Goal: Register for event/course

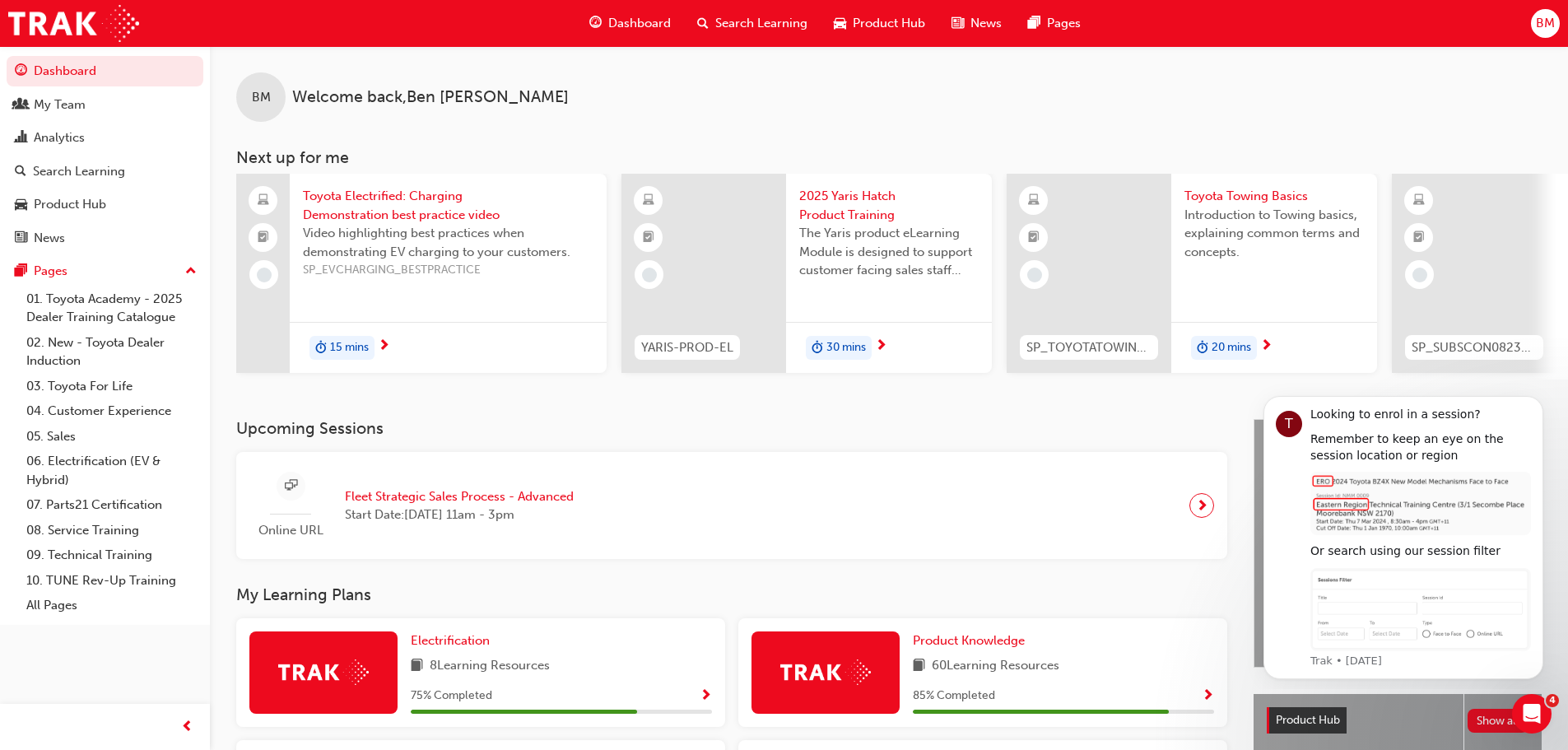
click at [749, 22] on span "Search Learning" at bounding box center [761, 23] width 92 height 19
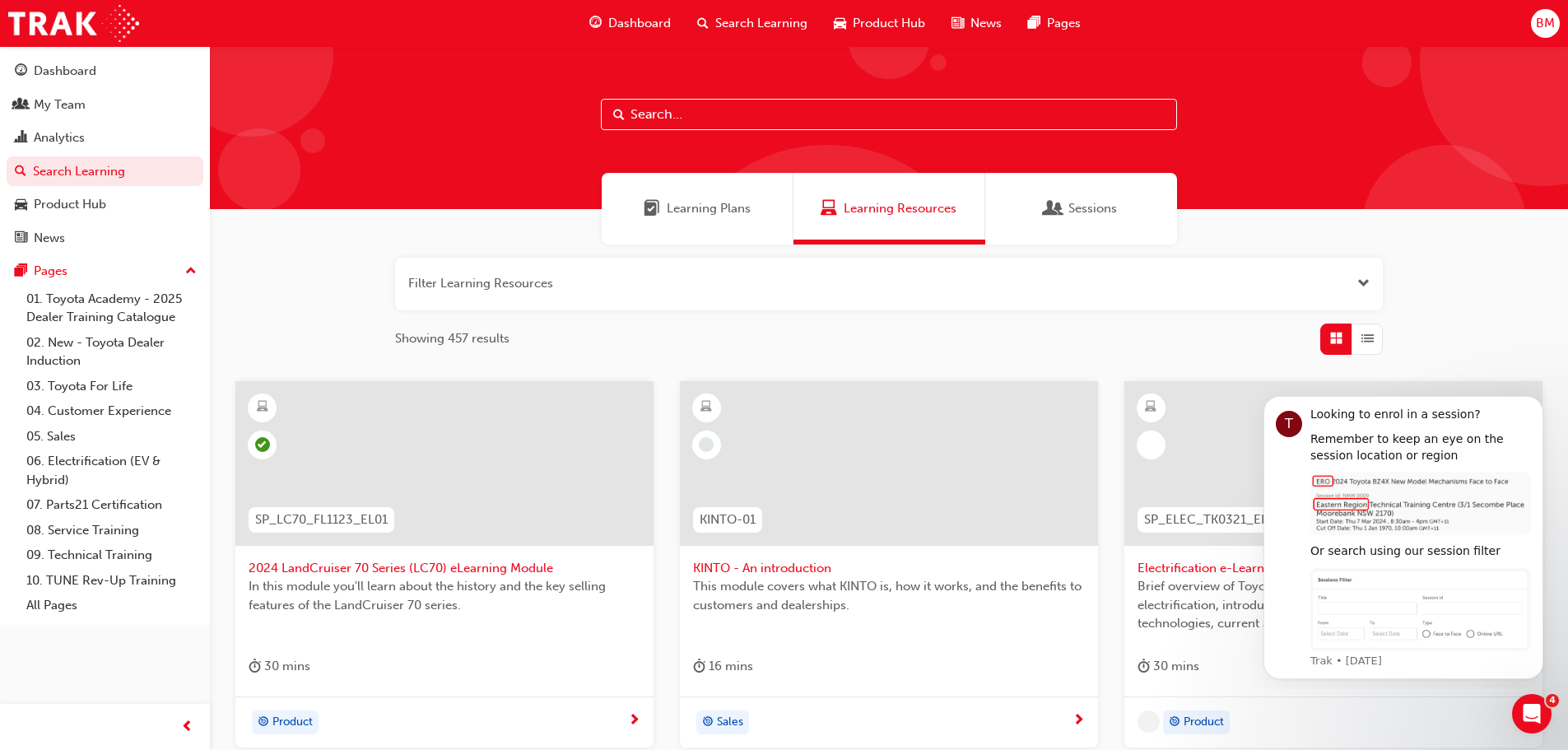
click at [766, 121] on input "text" at bounding box center [888, 114] width 576 height 31
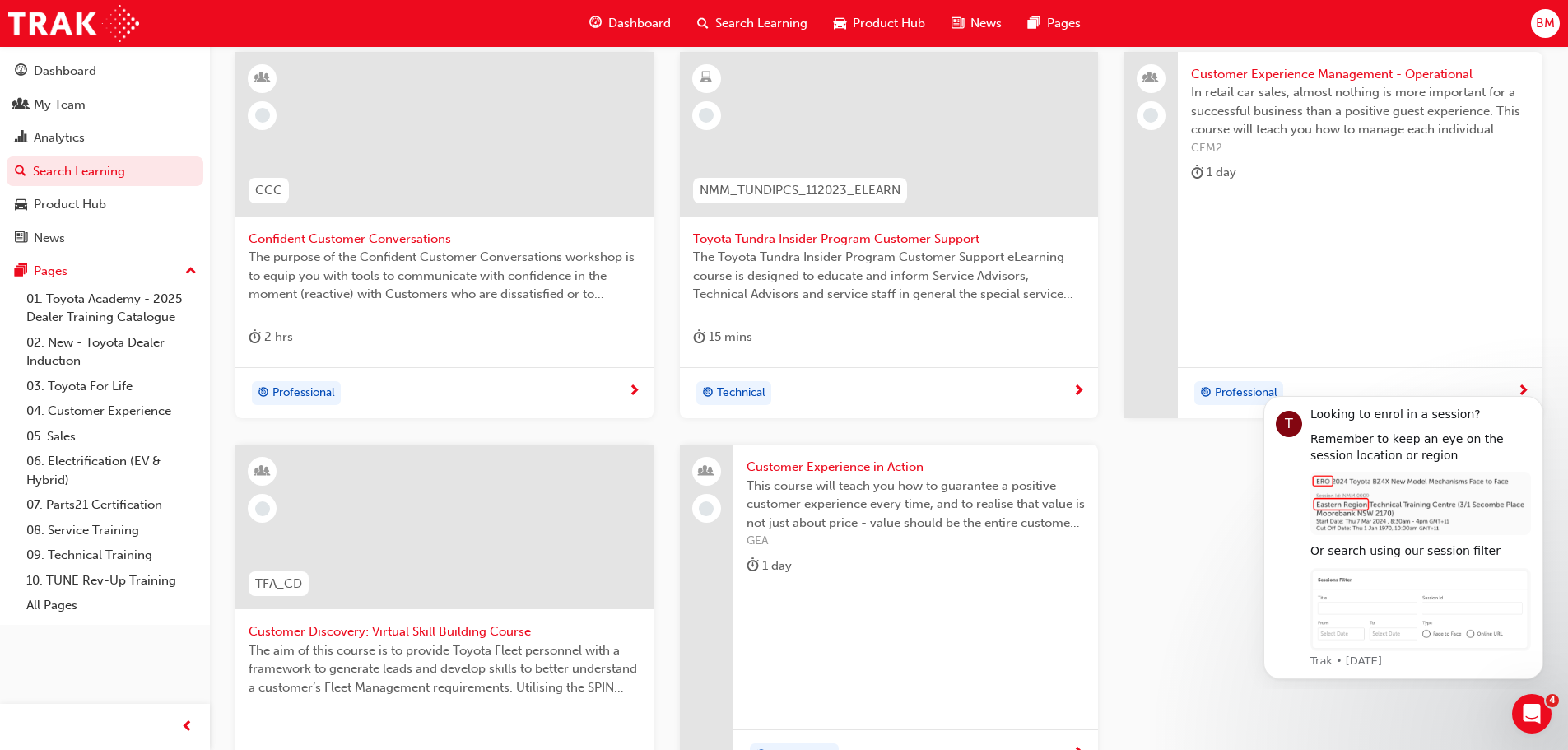
scroll to position [411, 0]
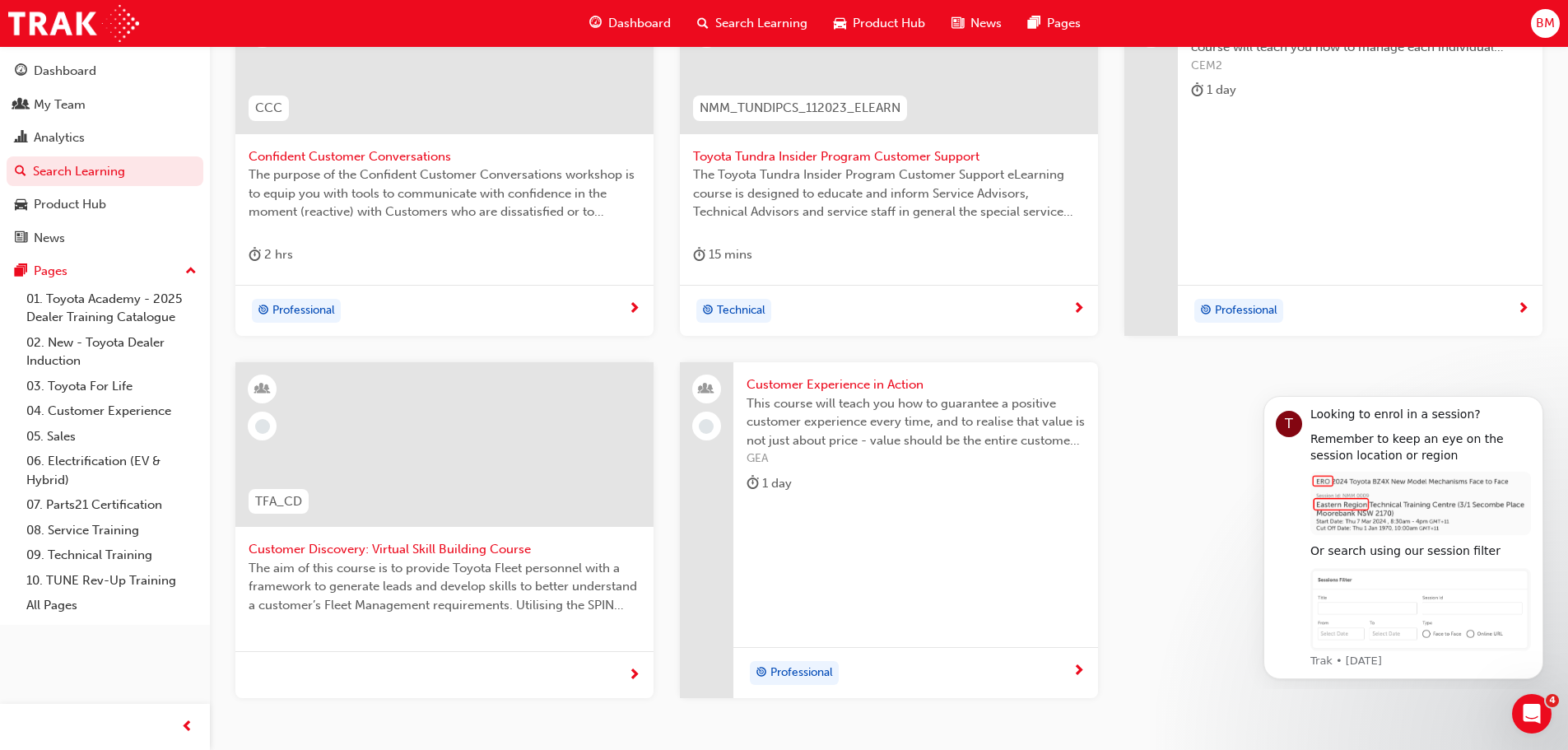
type input "Customer"
click at [844, 411] on span "This course will teach you how to guarantee a positive customer experience ever…" at bounding box center [915, 422] width 339 height 56
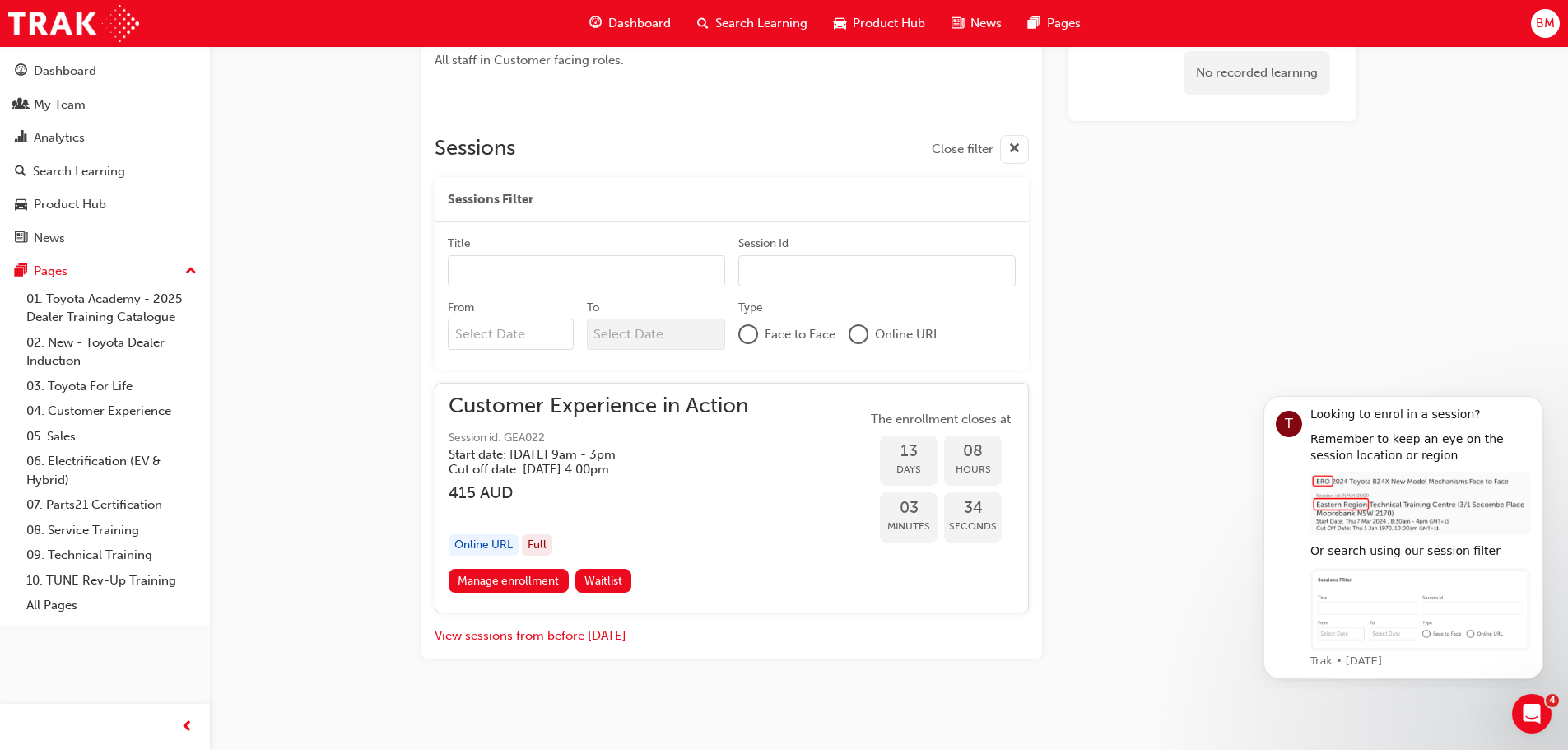
scroll to position [910, 0]
click at [486, 580] on link "Manage enrollment" at bounding box center [509, 578] width 120 height 24
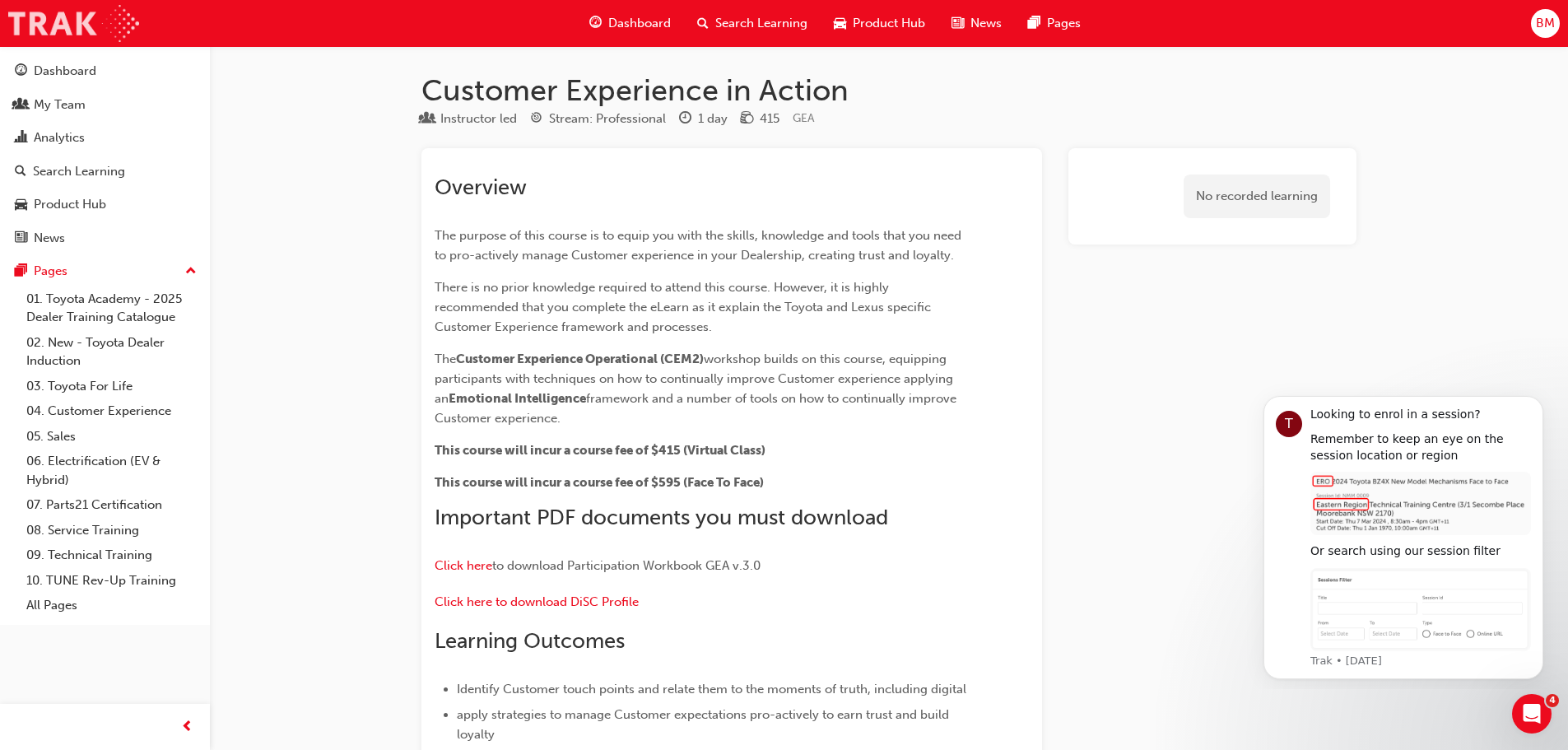
scroll to position [411, 0]
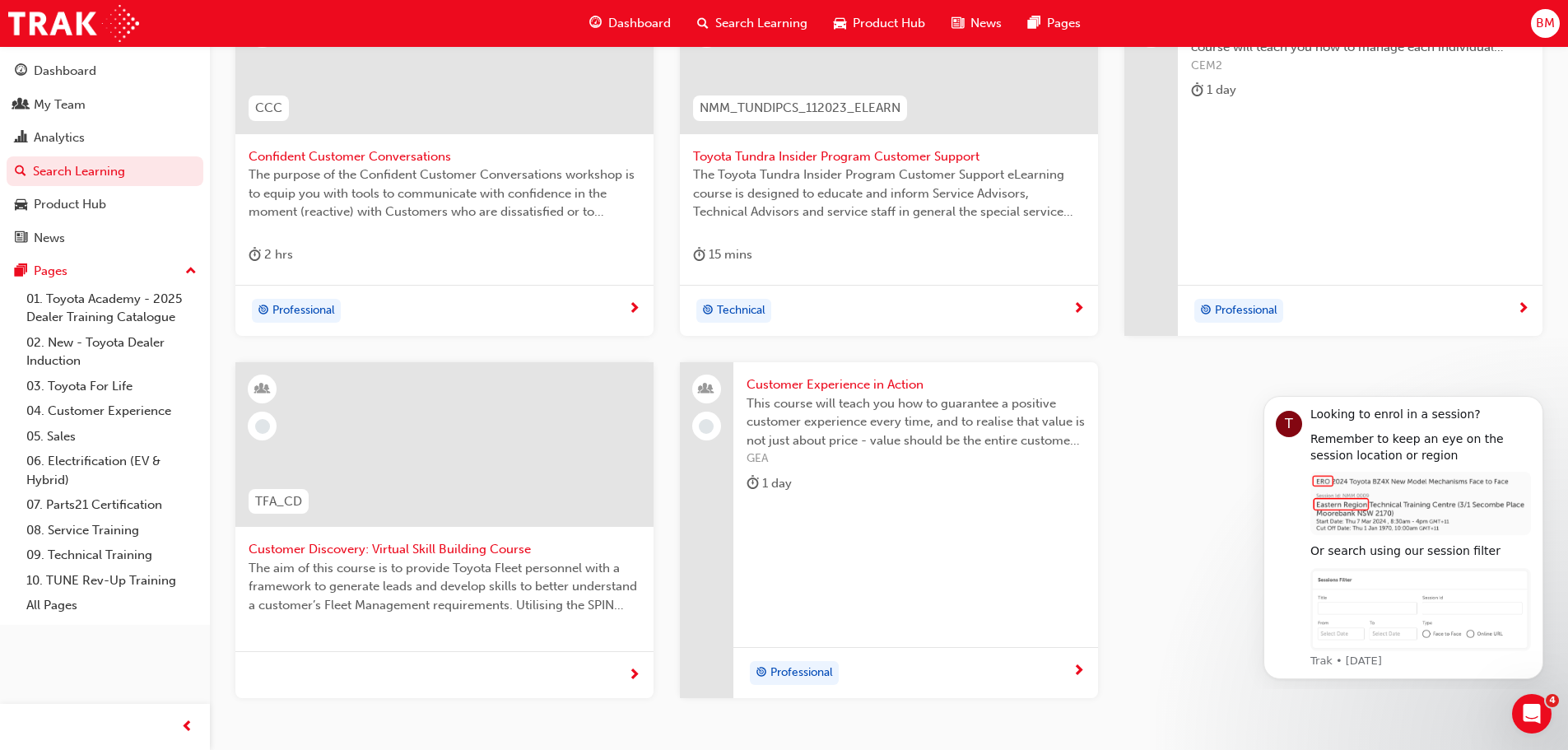
click at [364, 551] on span "Customer Discovery: Virtual Skill Building Course" at bounding box center [444, 549] width 392 height 19
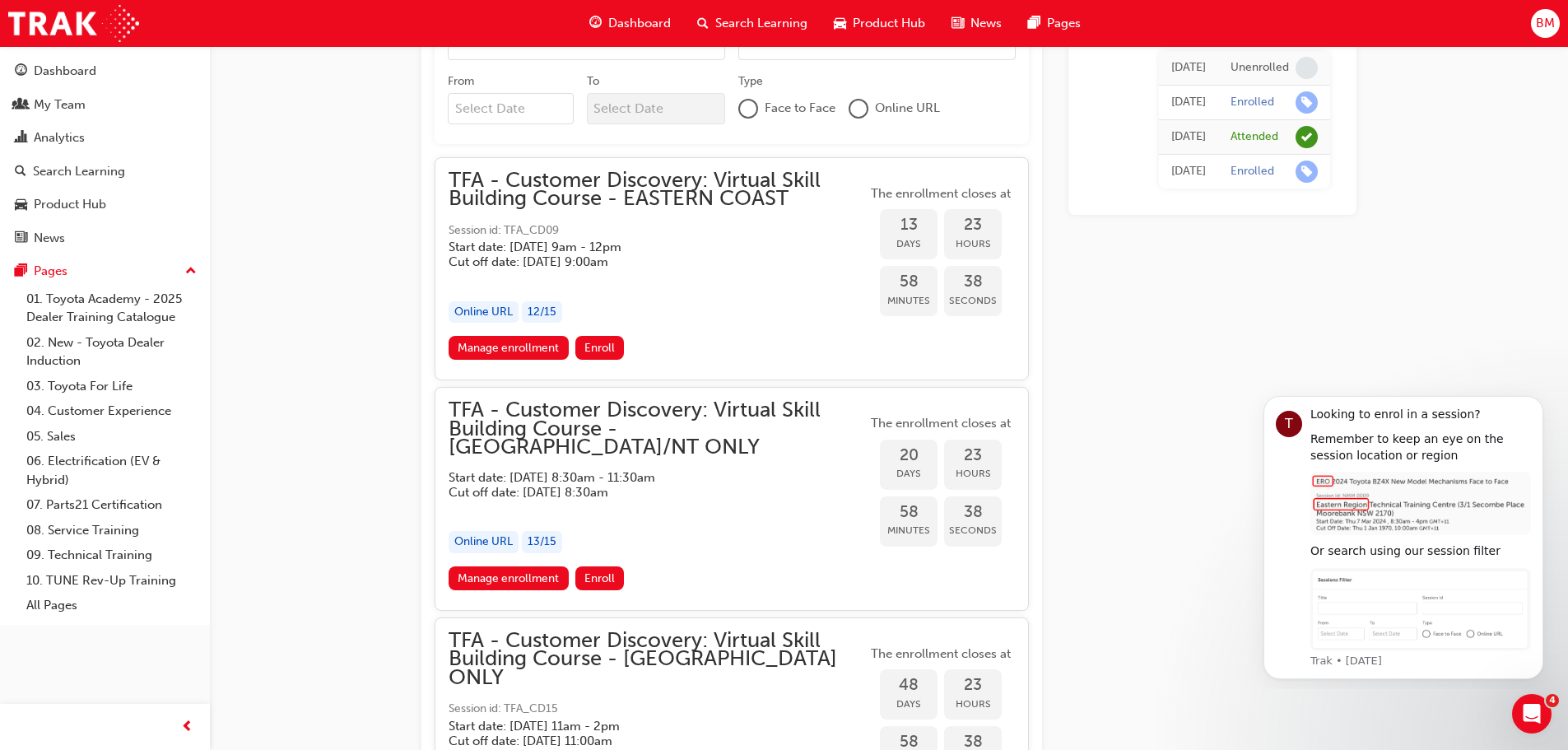
scroll to position [1142, 0]
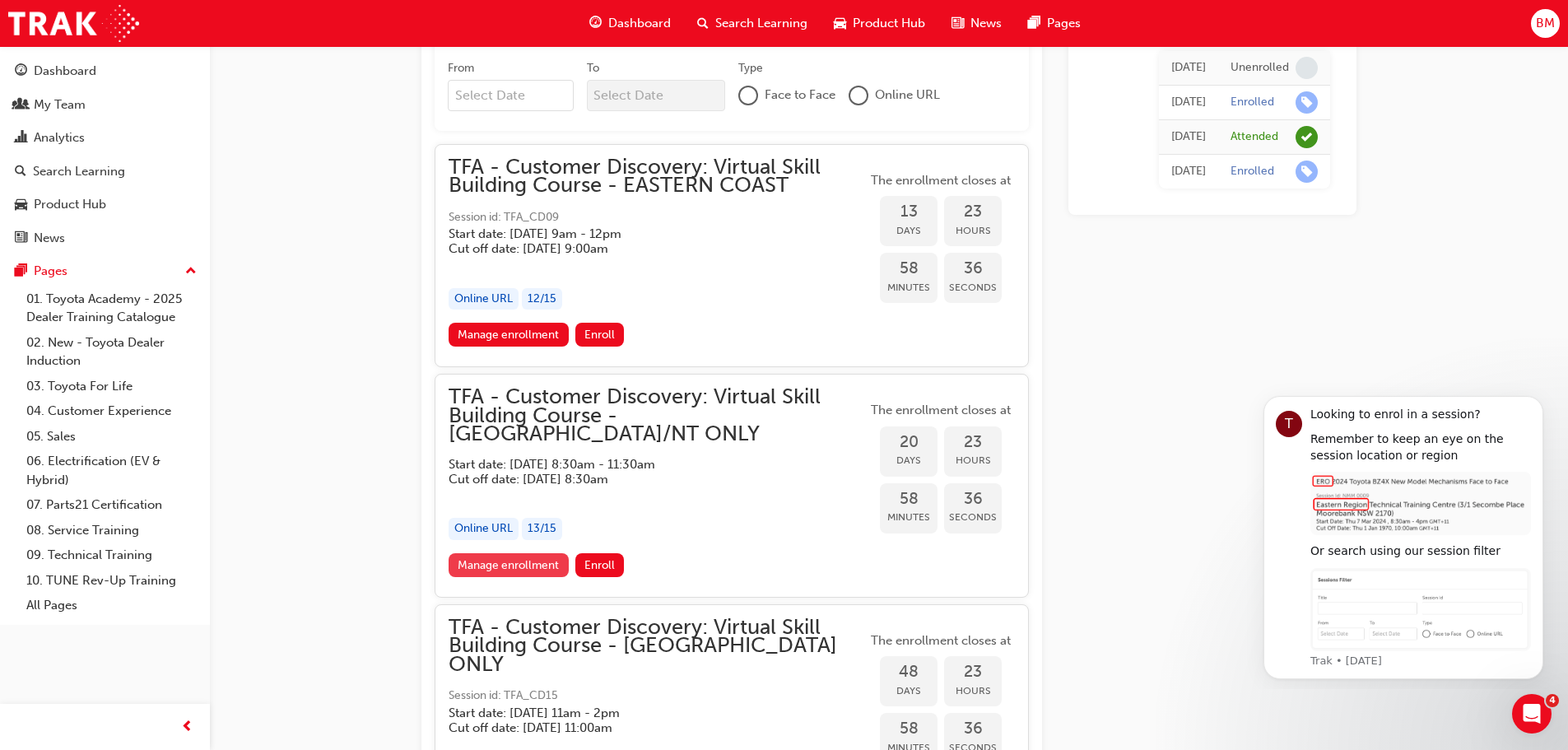
click at [509, 553] on link "Manage enrollment" at bounding box center [509, 565] width 120 height 24
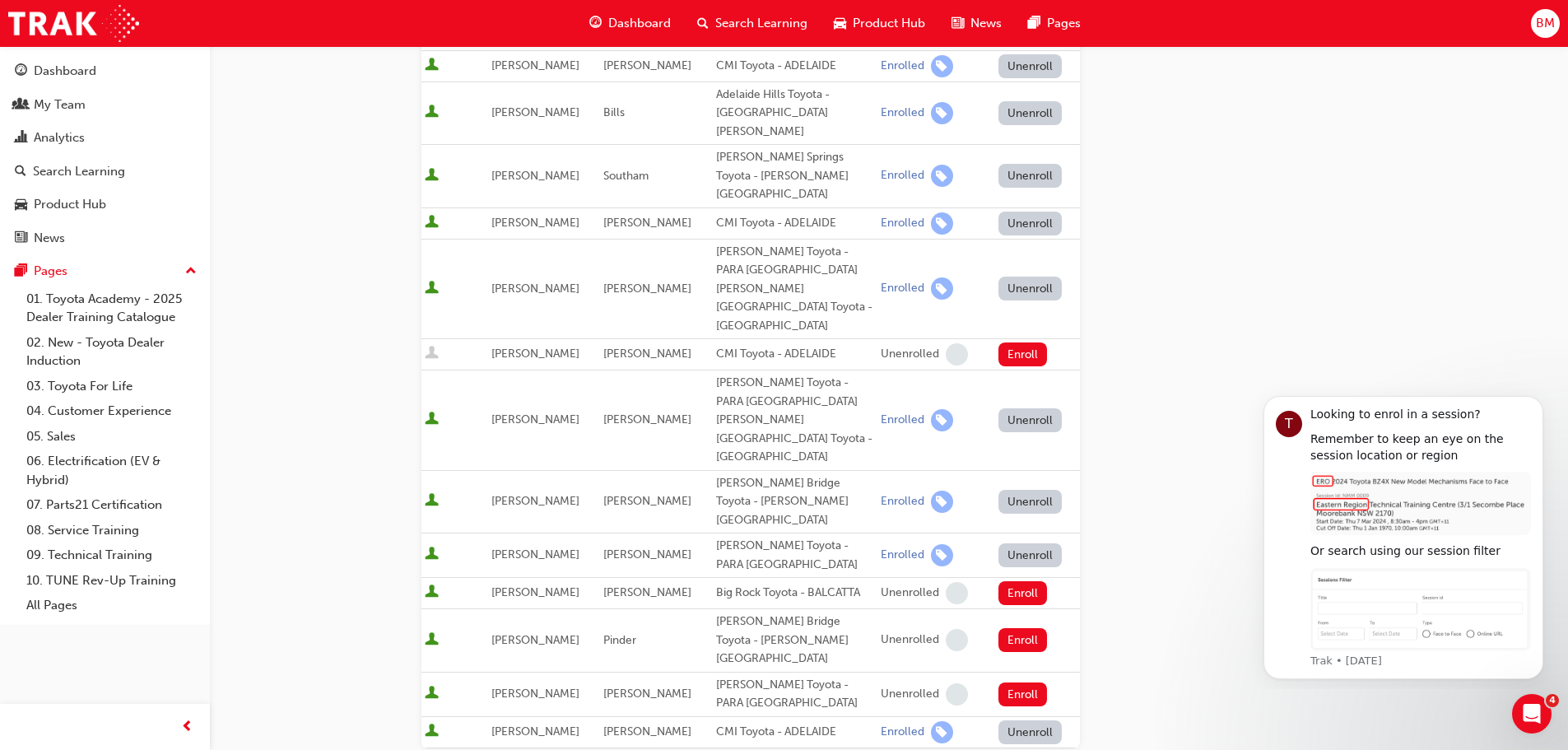
scroll to position [576, 0]
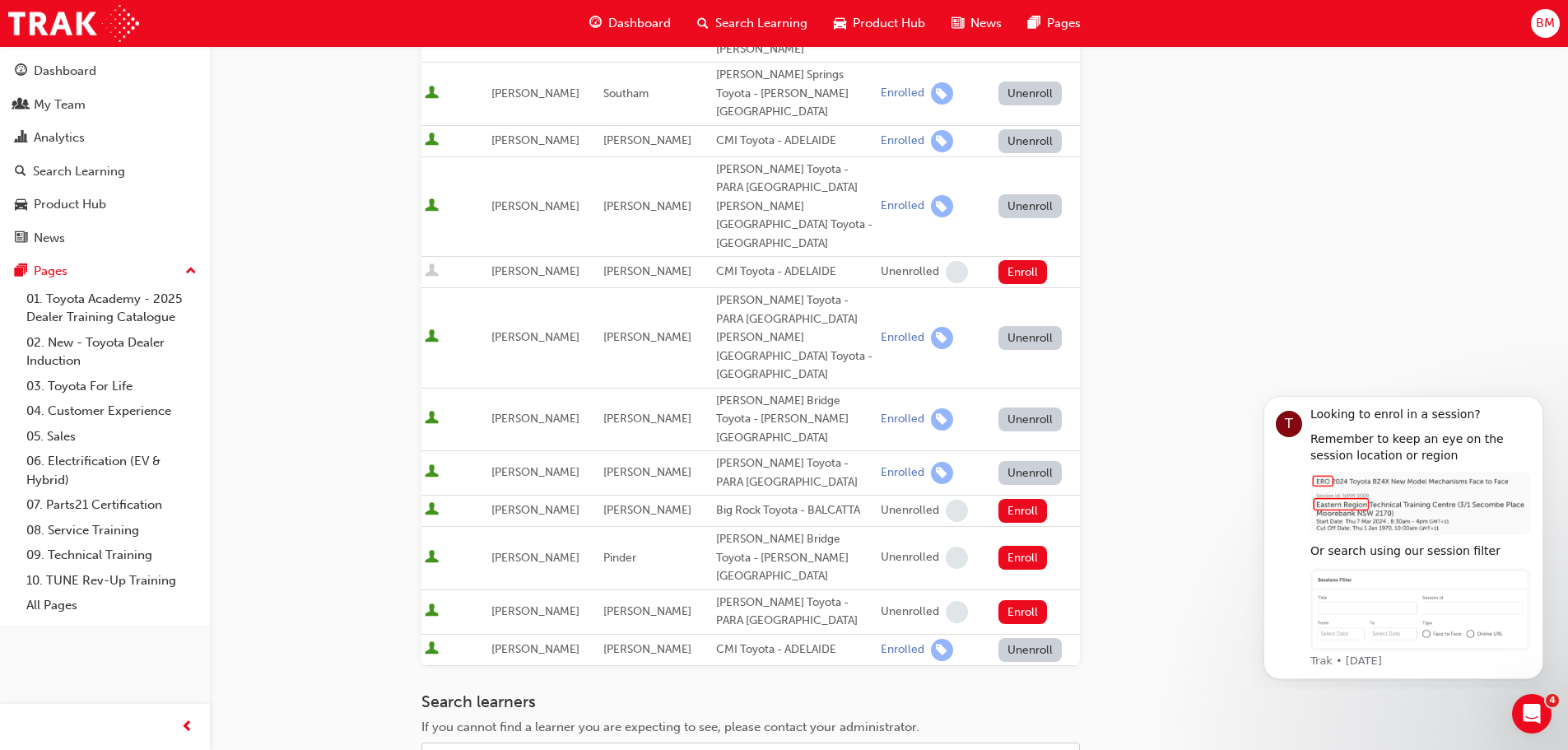
click at [525, 744] on div "Name" at bounding box center [738, 758] width 632 height 29
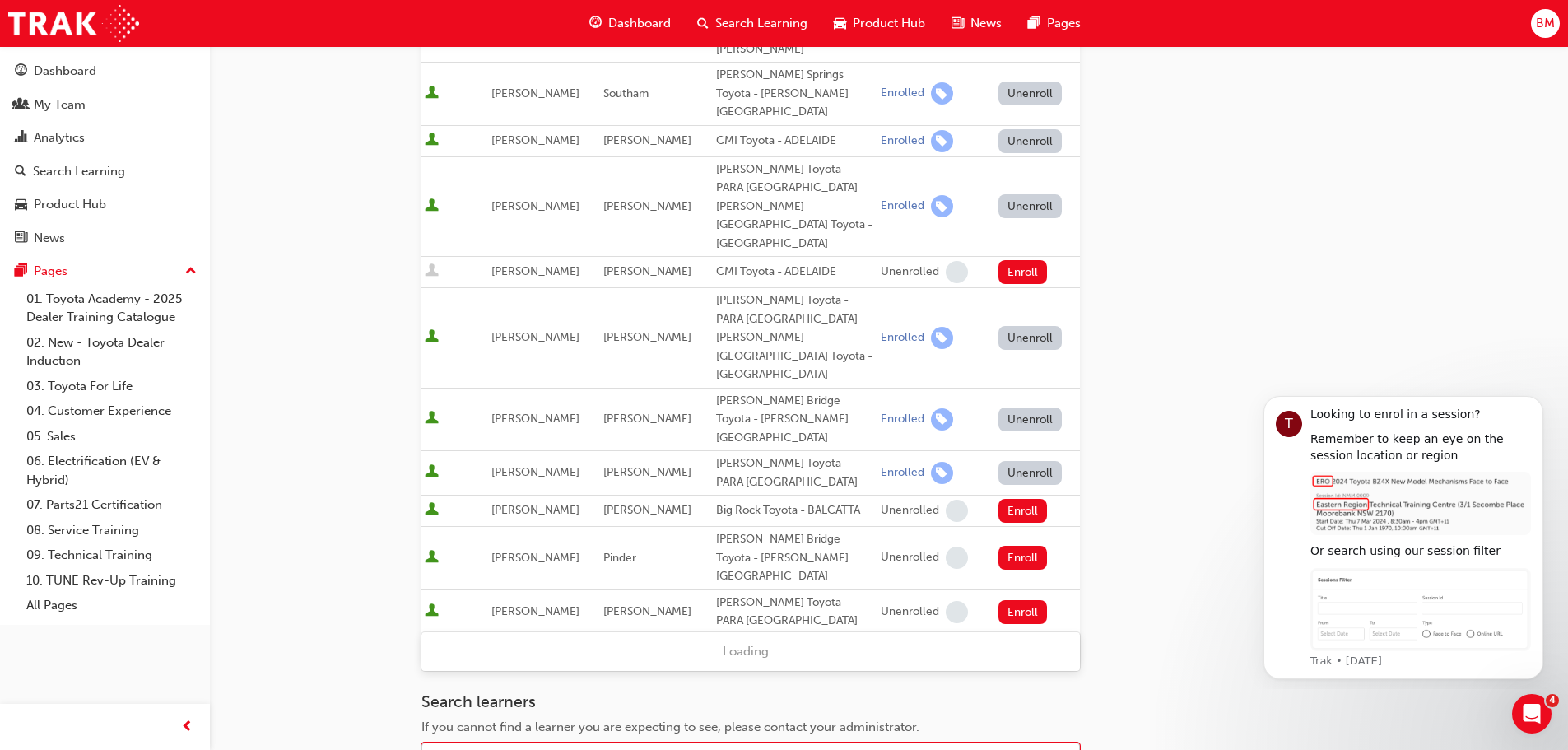
type input "robin"
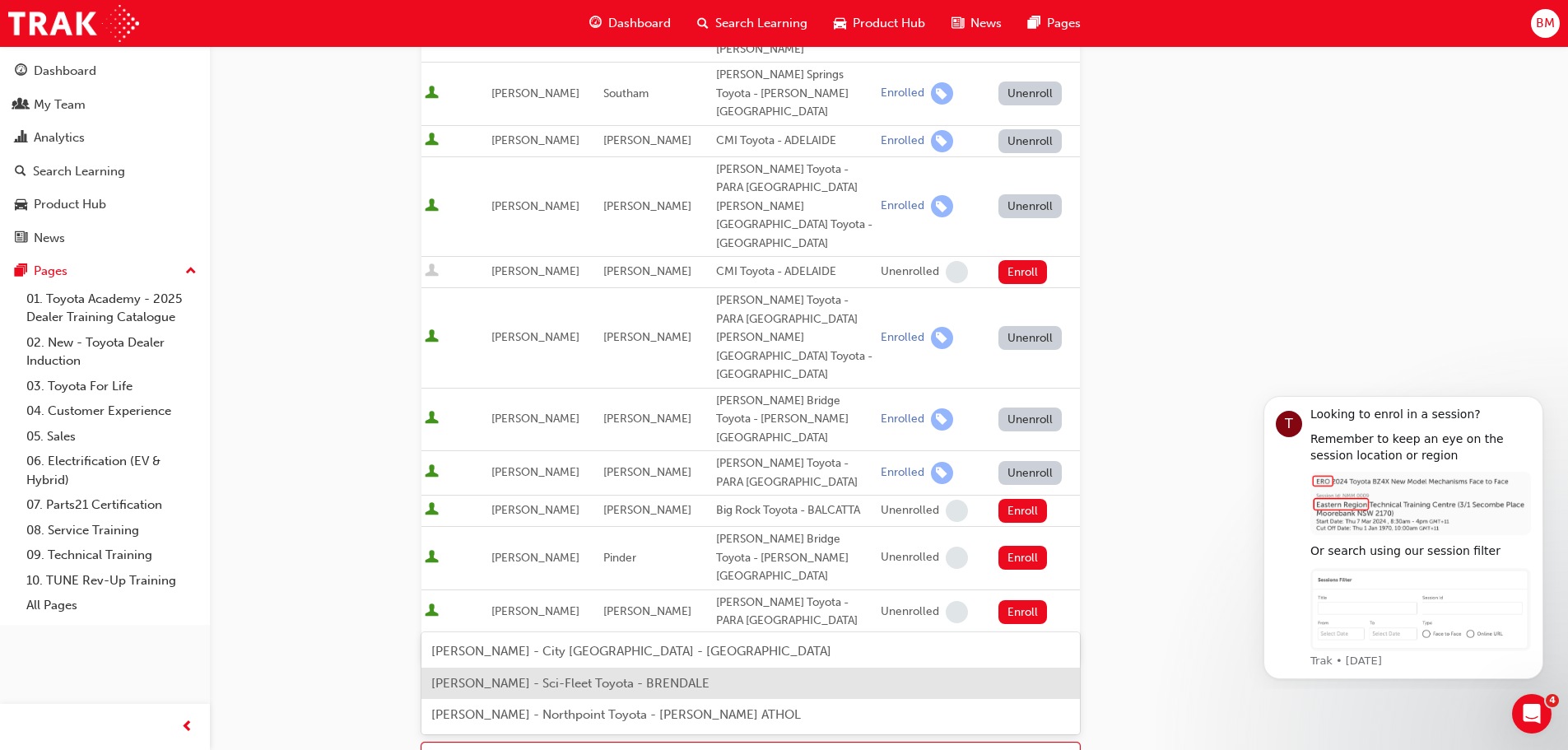
click at [507, 686] on span "Kirstie Robinson - Sci-Fleet Toyota - BRENDALE" at bounding box center [570, 683] width 278 height 15
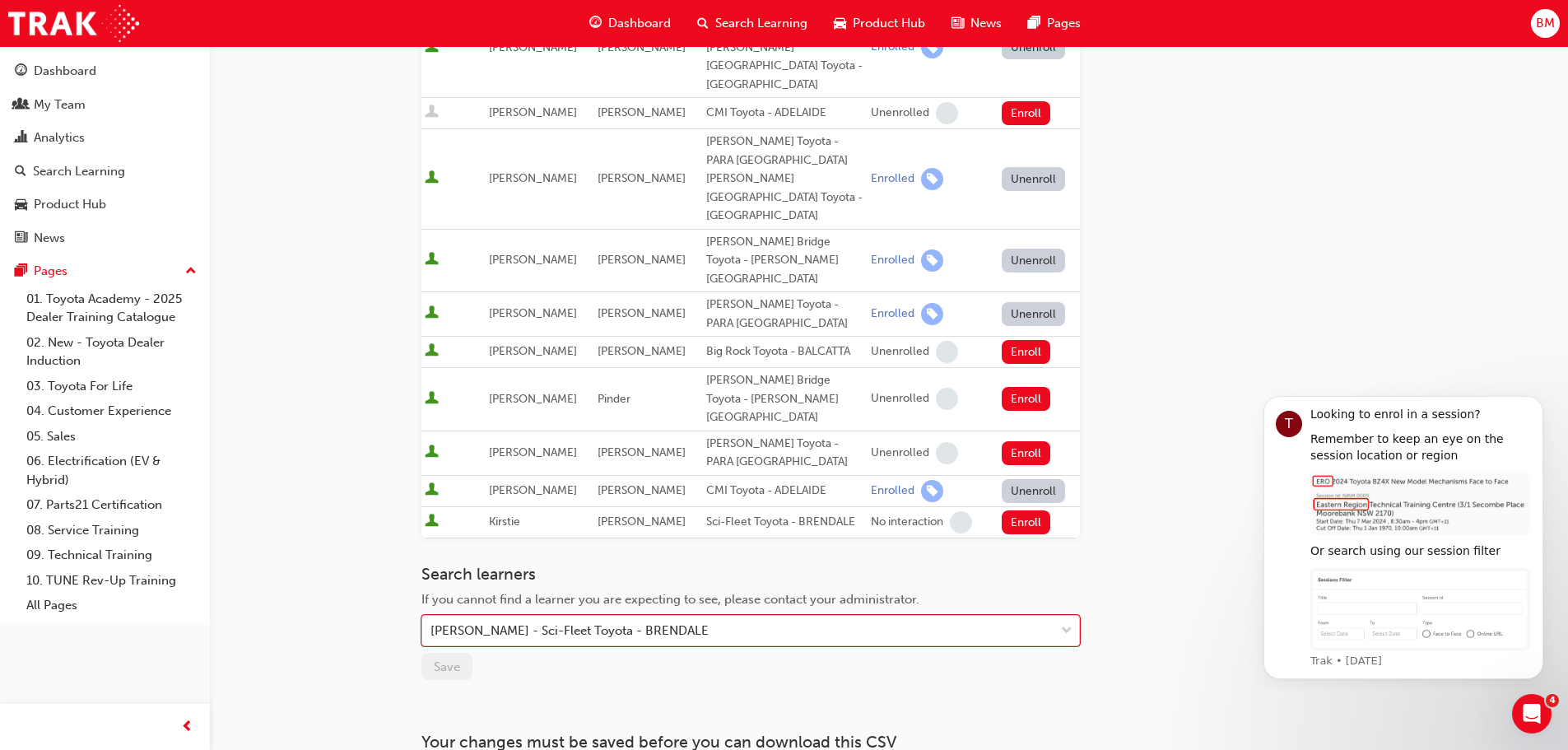
scroll to position [738, 0]
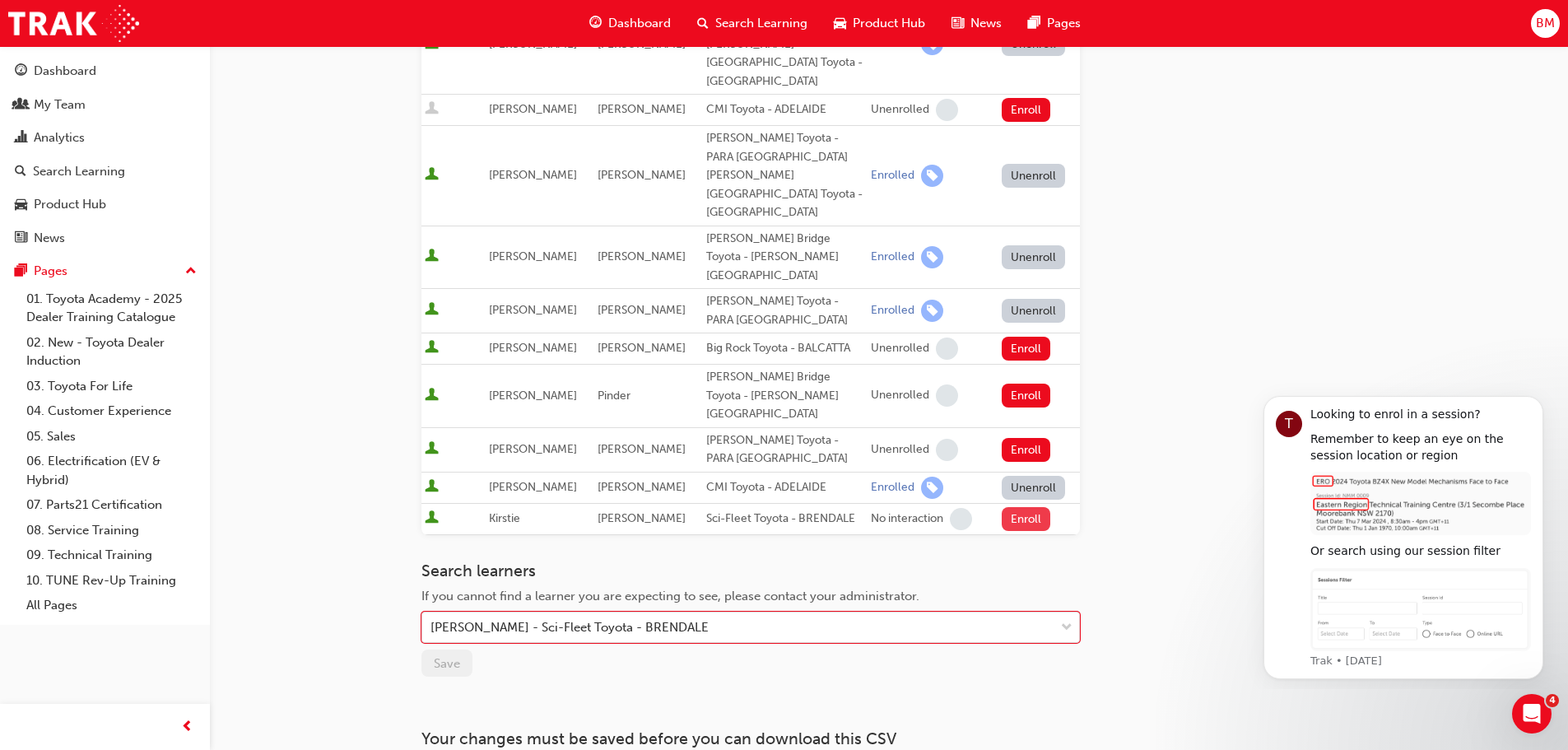
click at [1018, 507] on button "Enroll" at bounding box center [1027, 519] width 49 height 24
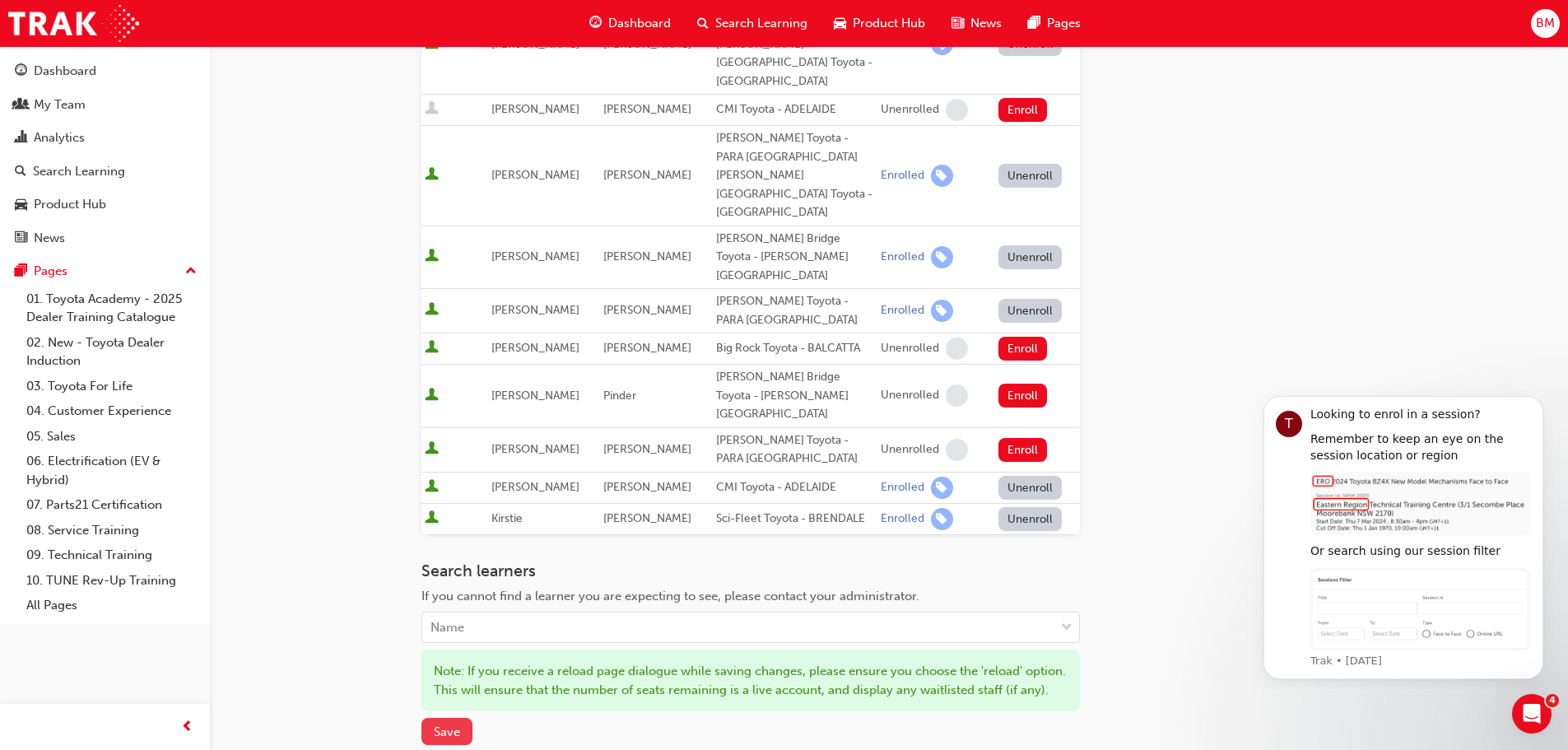
click at [450, 724] on span "Save" at bounding box center [446, 732] width 26 height 15
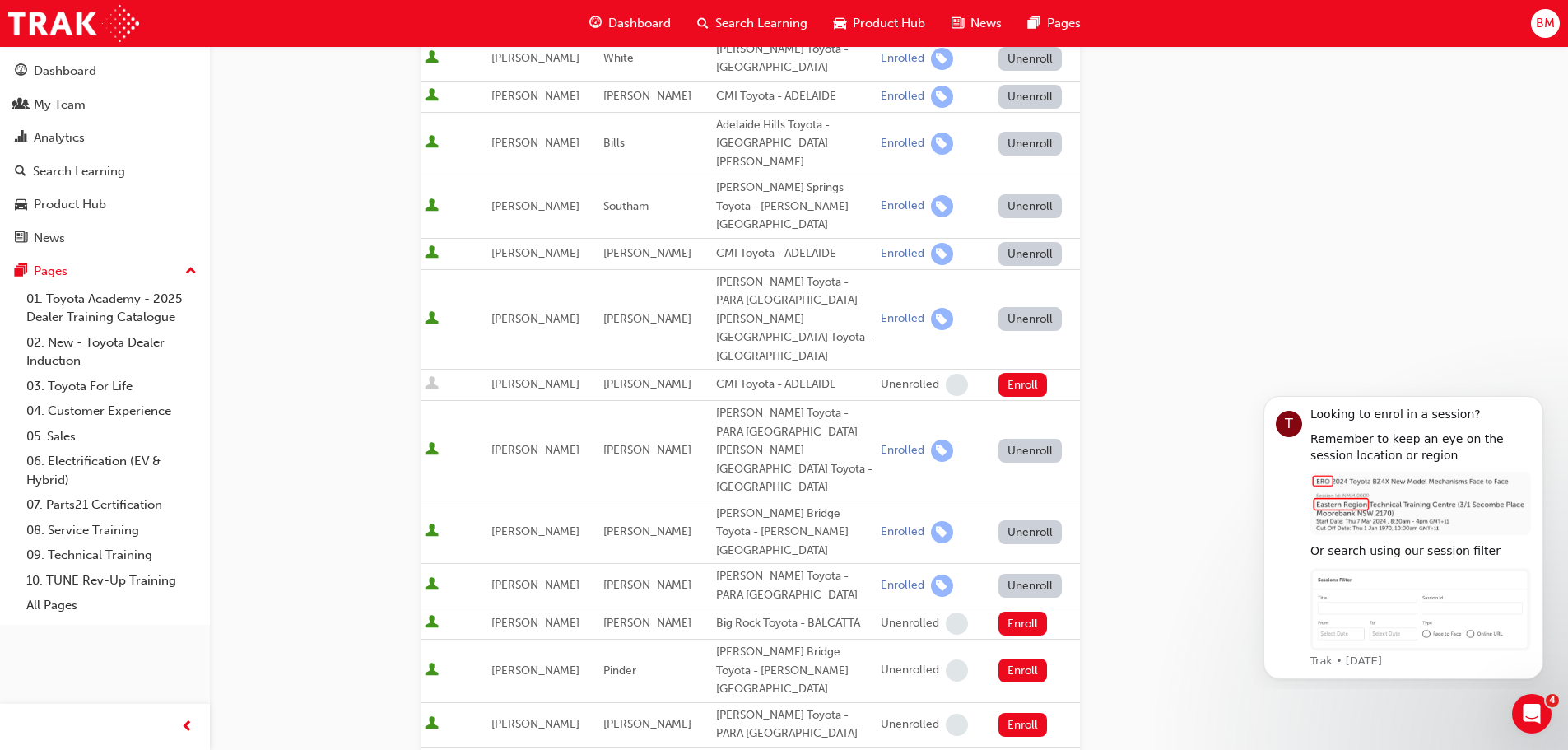
scroll to position [492, 0]
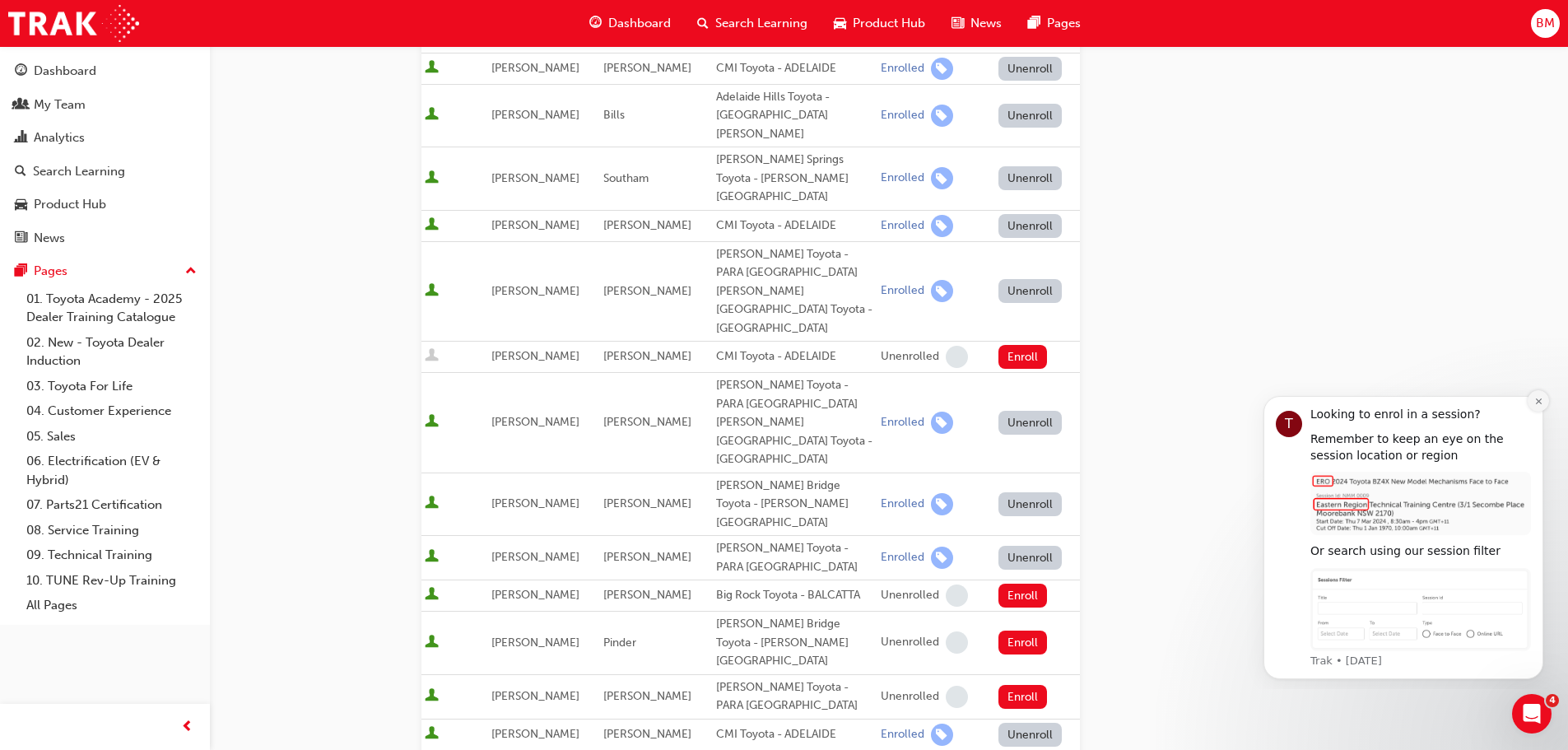
drag, startPoint x: 1537, startPoint y: 399, endPoint x: 2770, endPoint y: 797, distance: 1295.6
click at [1537, 399] on icon "Dismiss notification" at bounding box center [1538, 401] width 5 height 5
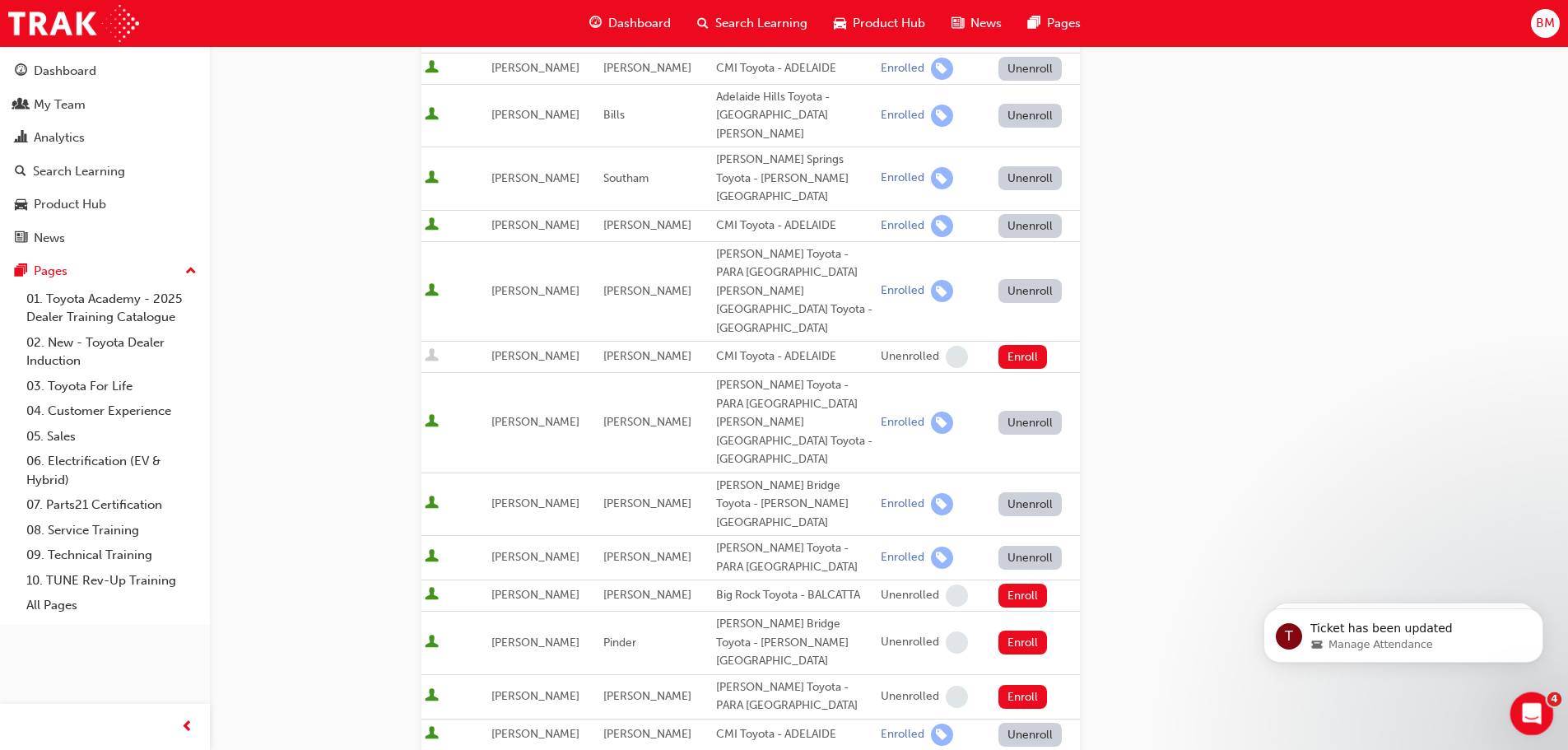
click at [1533, 711] on icon "Open Intercom Messenger" at bounding box center [1531, 712] width 27 height 27
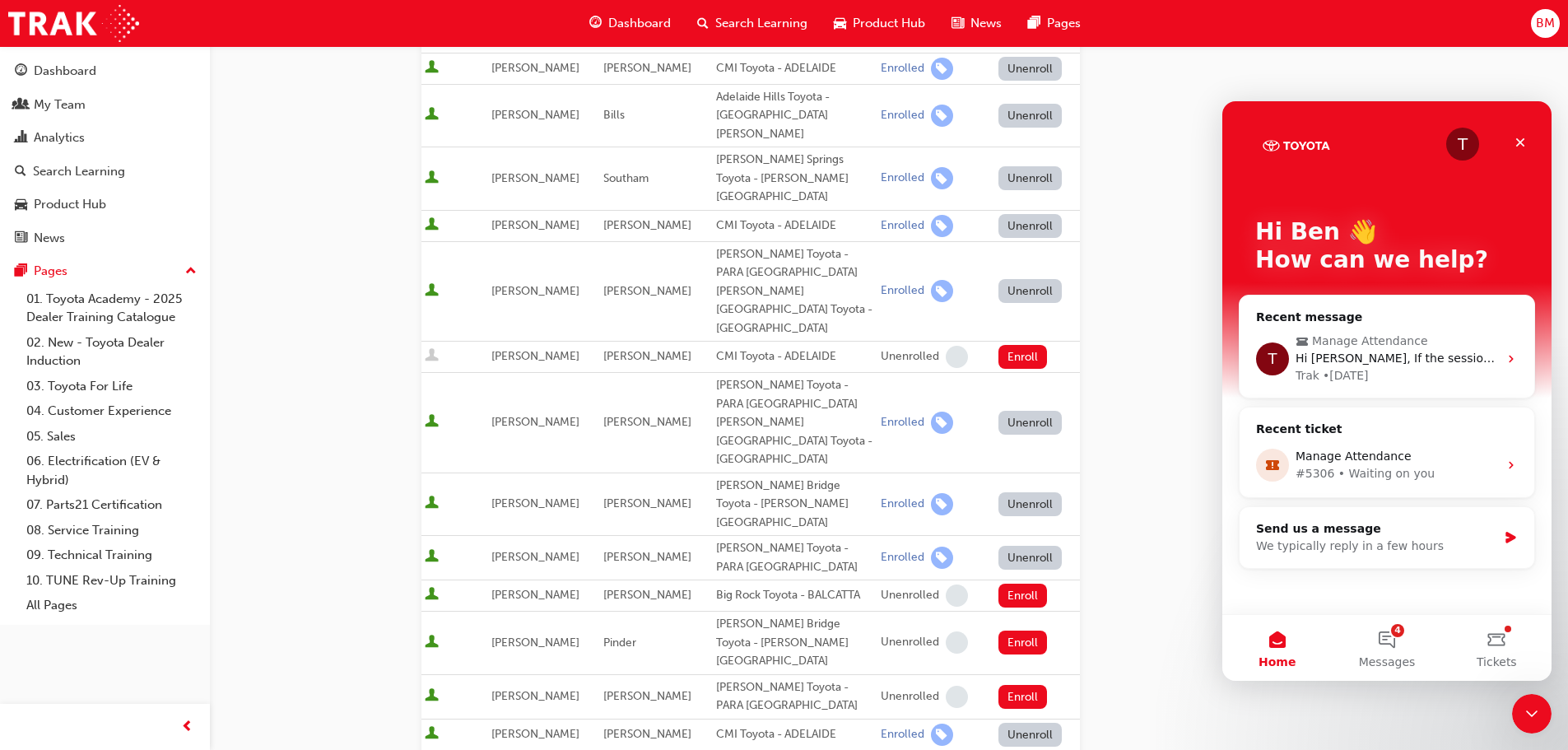
scroll to position [0, 0]
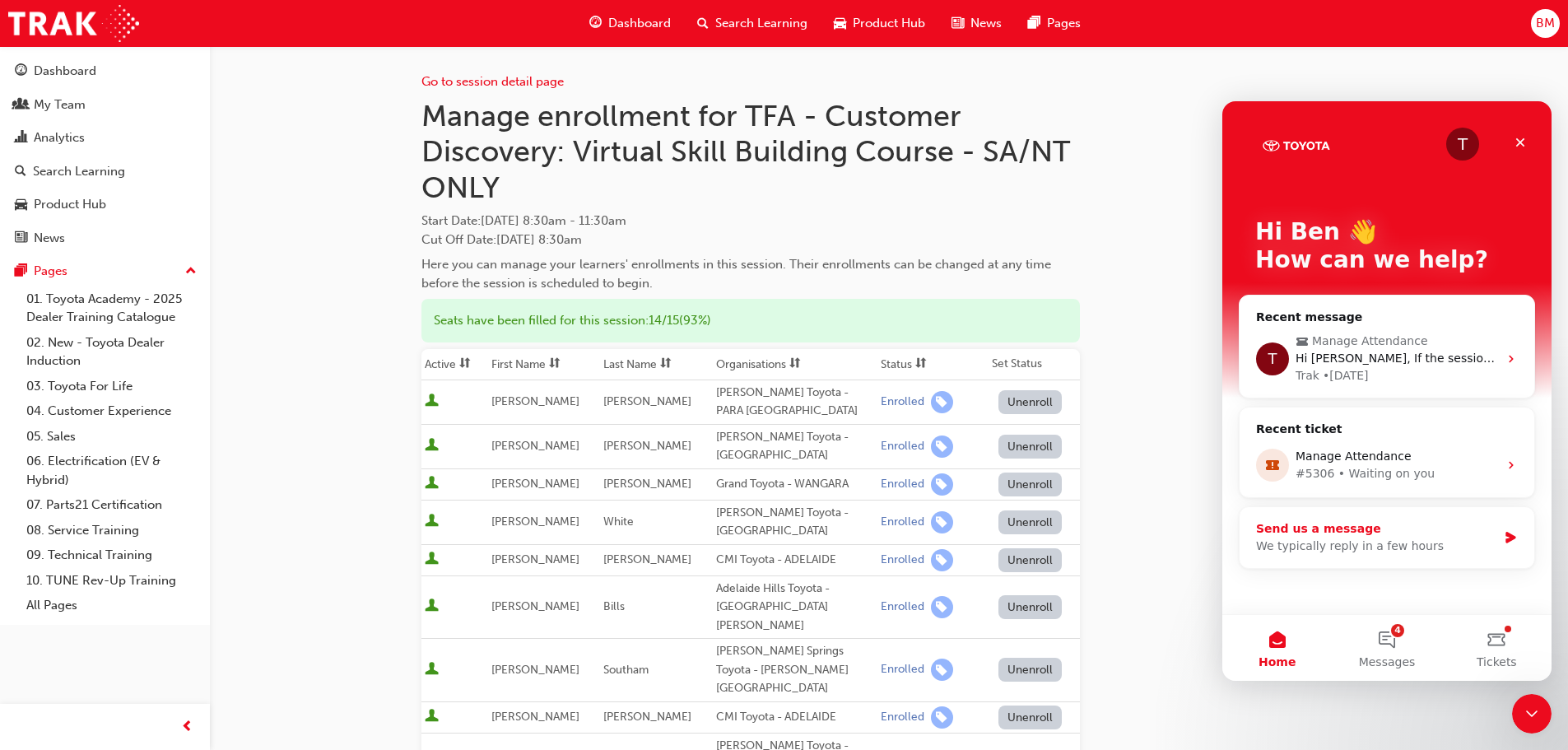
click at [1341, 549] on div "We typically reply in a few hours" at bounding box center [1376, 546] width 241 height 17
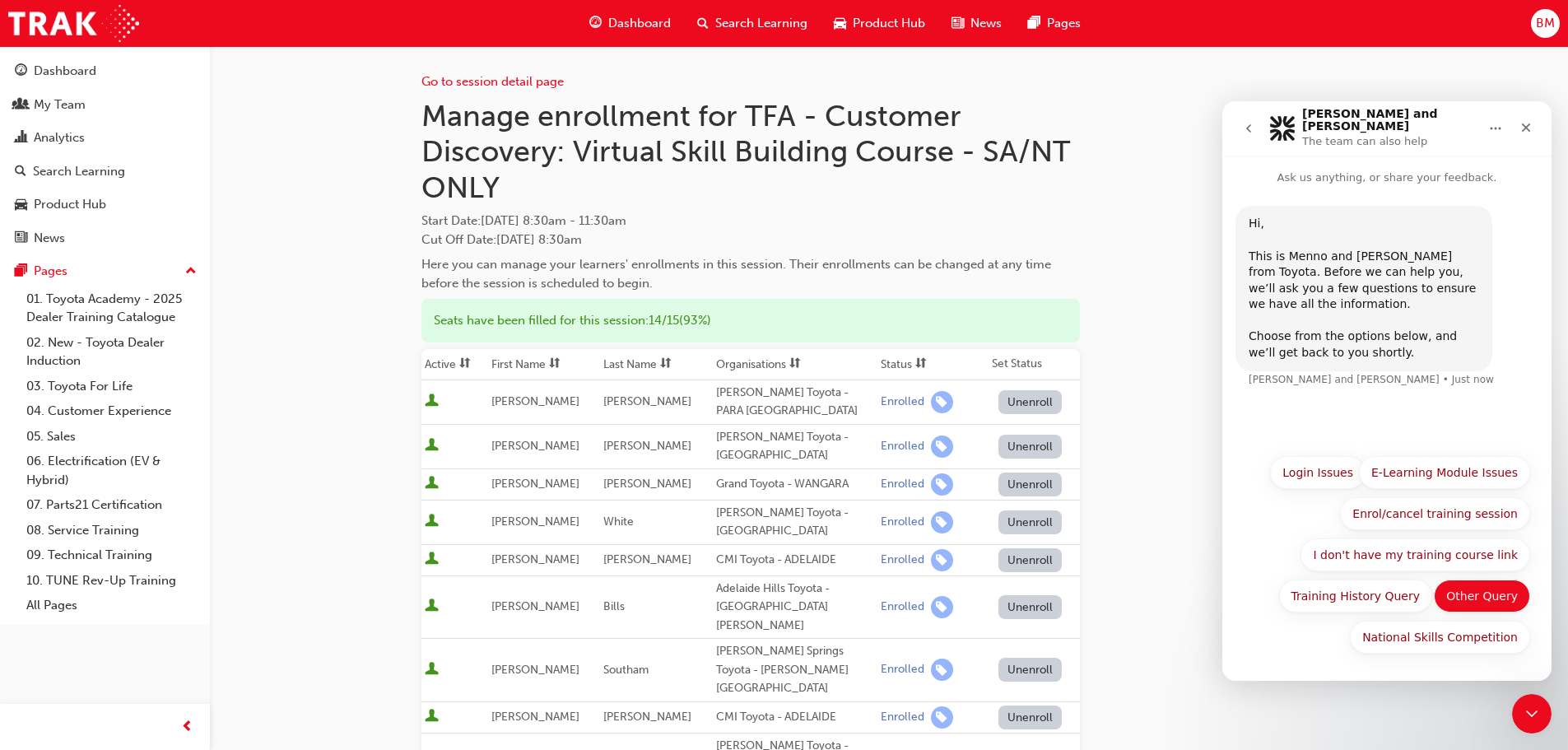
click at [1480, 598] on button "Other Query" at bounding box center [1482, 596] width 97 height 33
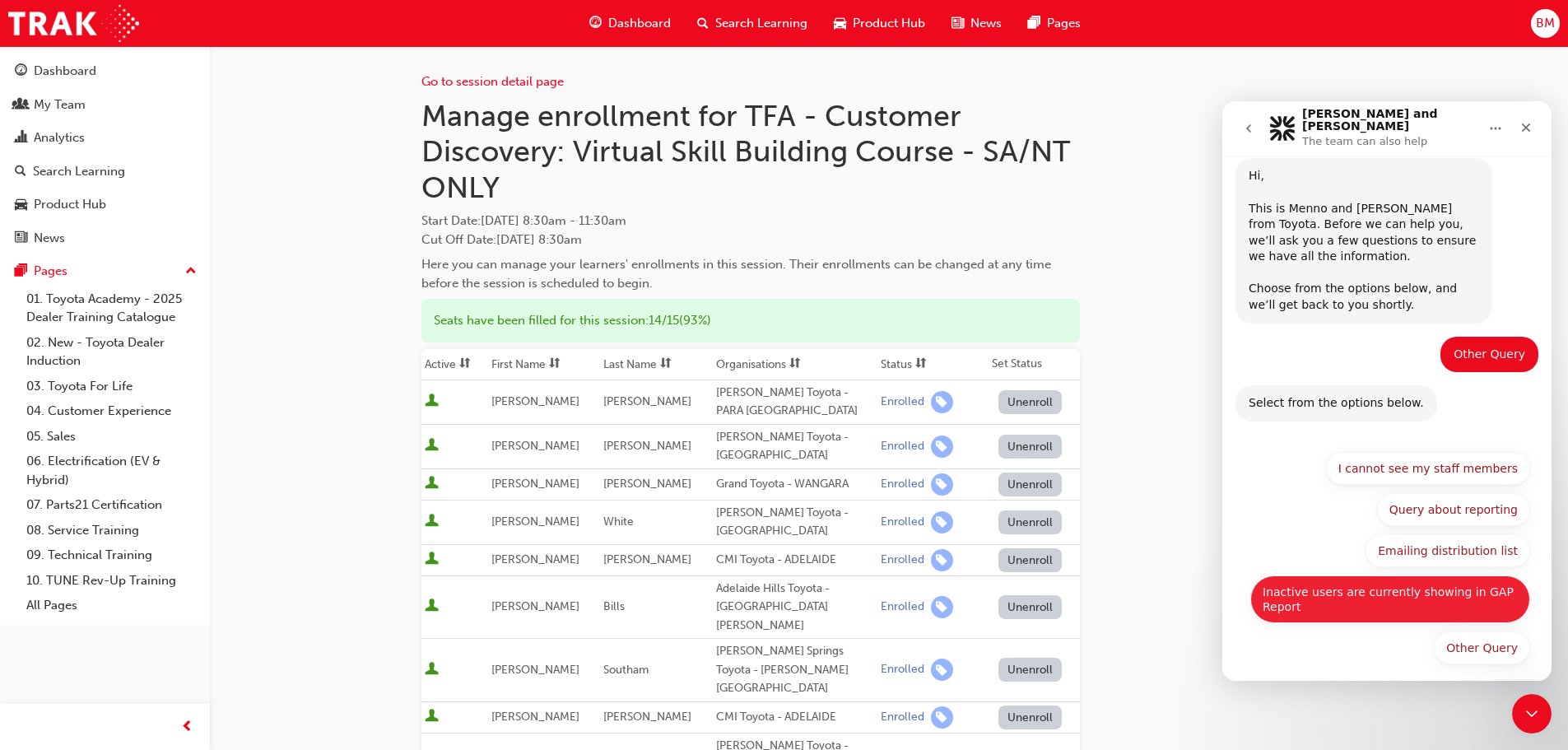
scroll to position [48, 0]
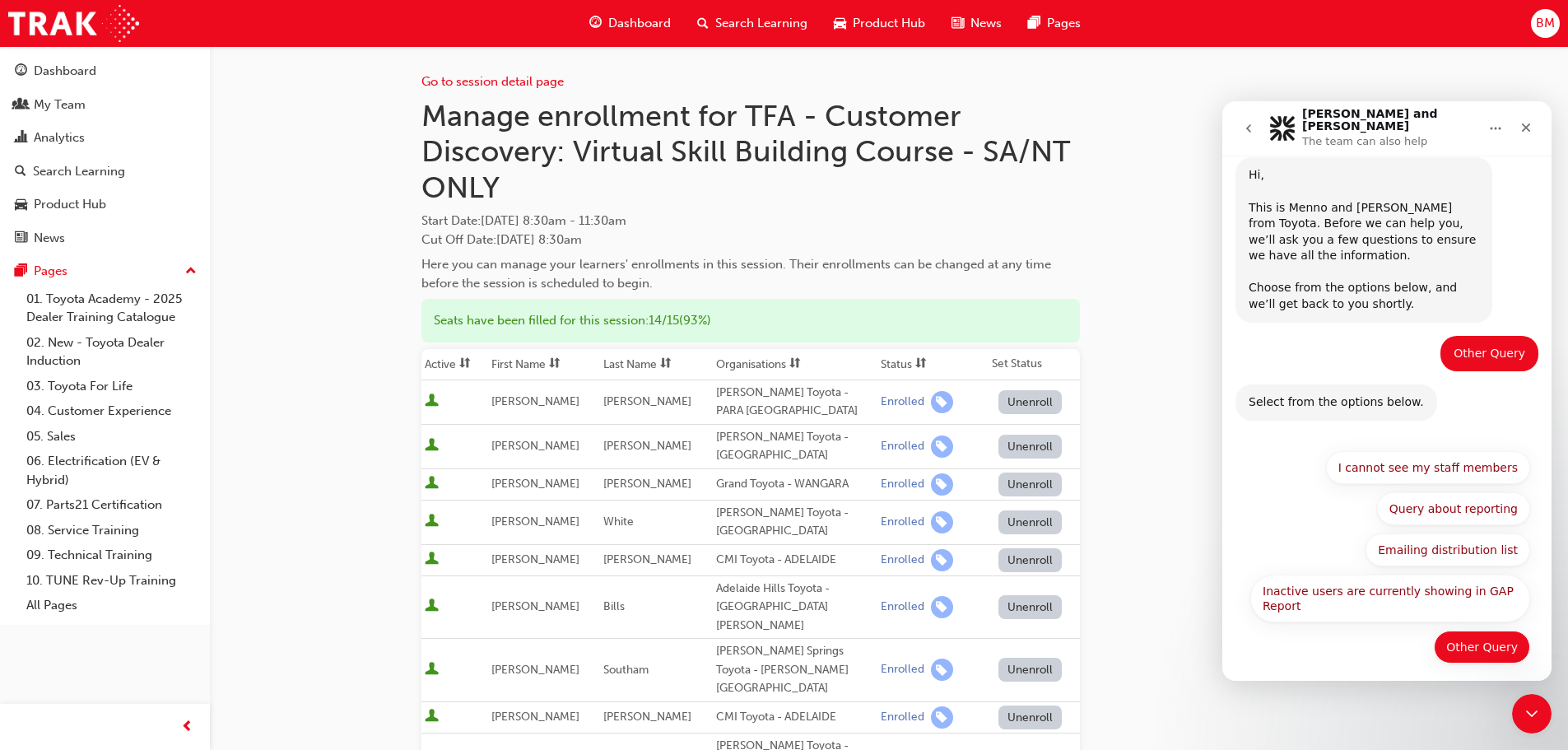
click at [1489, 641] on button "Other Query" at bounding box center [1482, 647] width 97 height 33
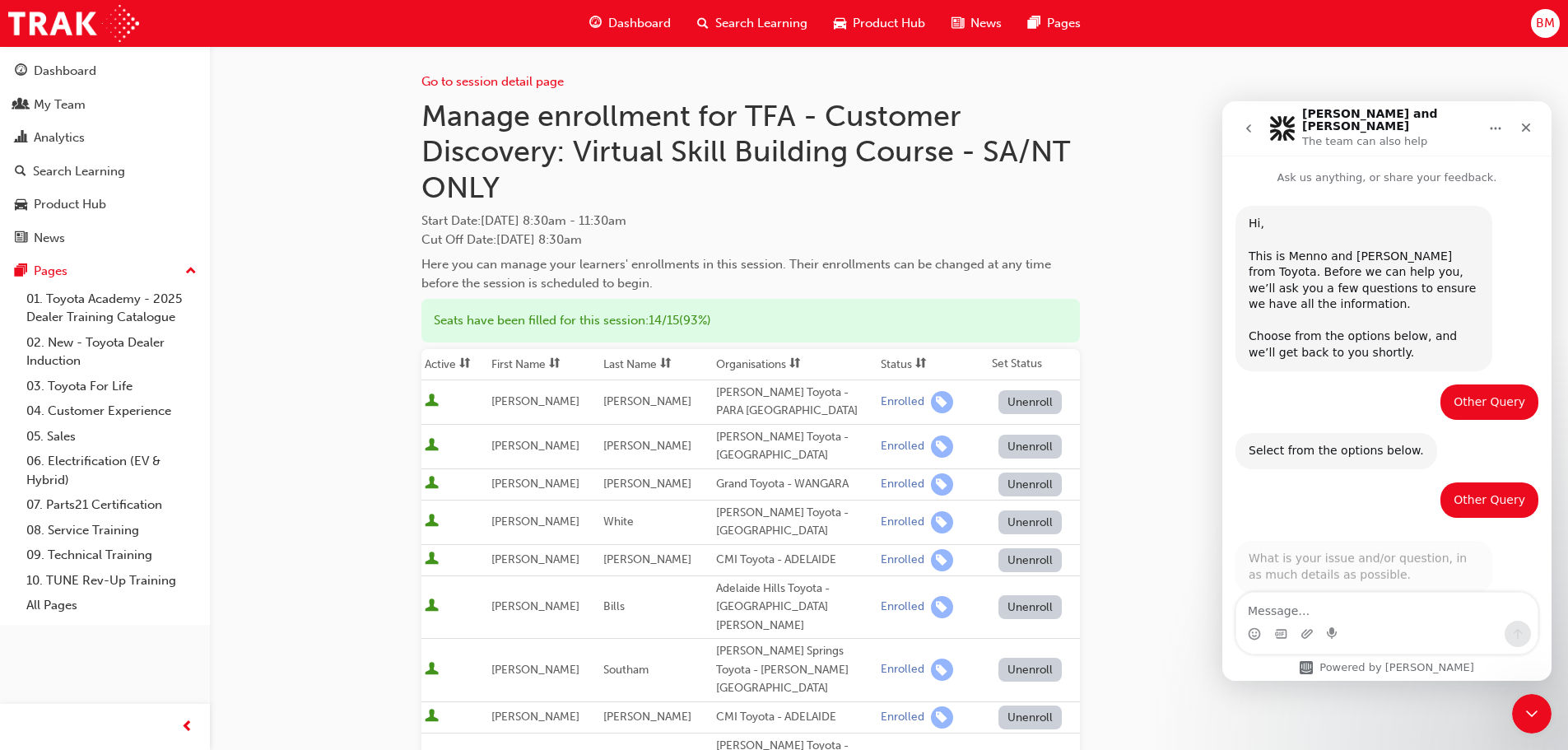
scroll to position [15, 0]
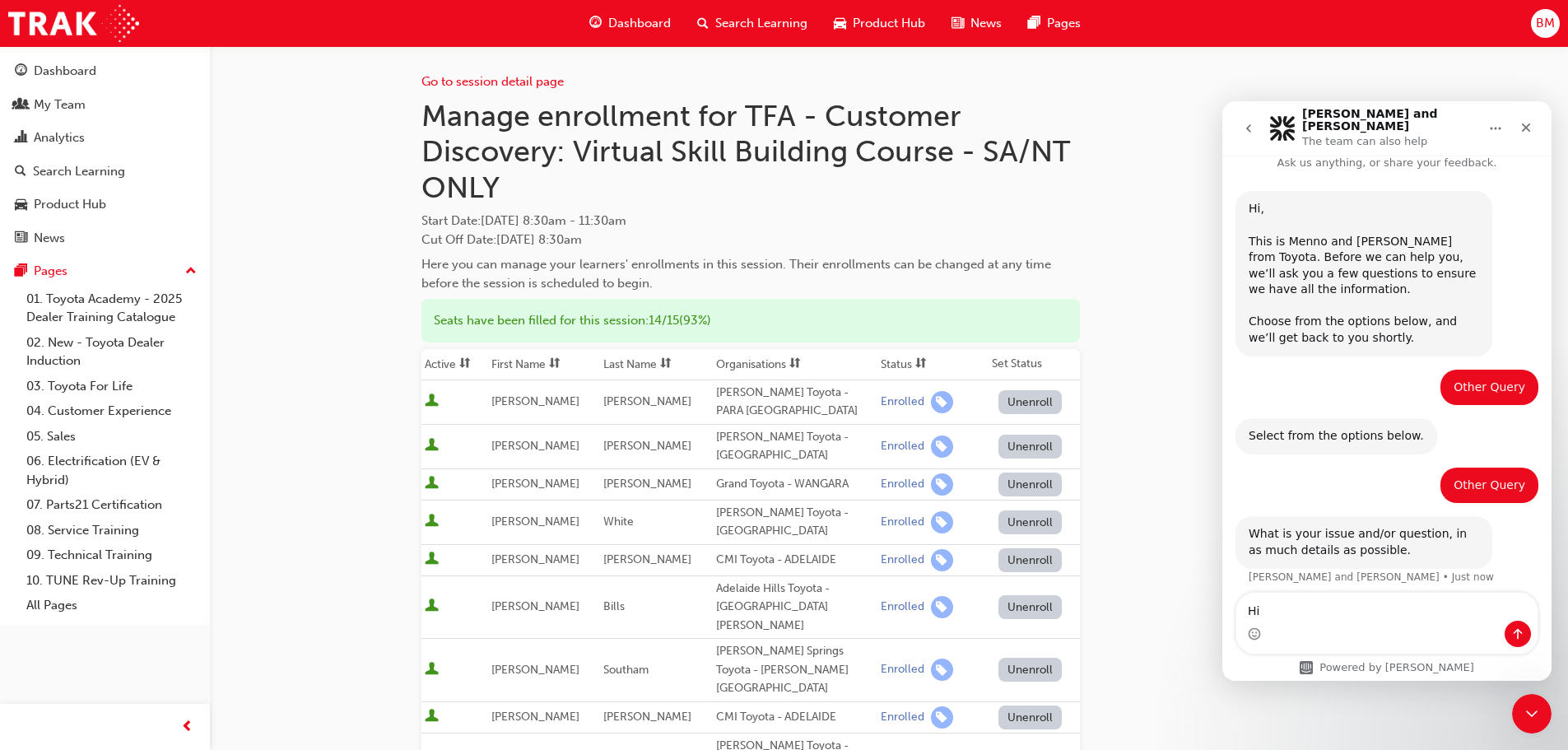
type textarea "Hi,"
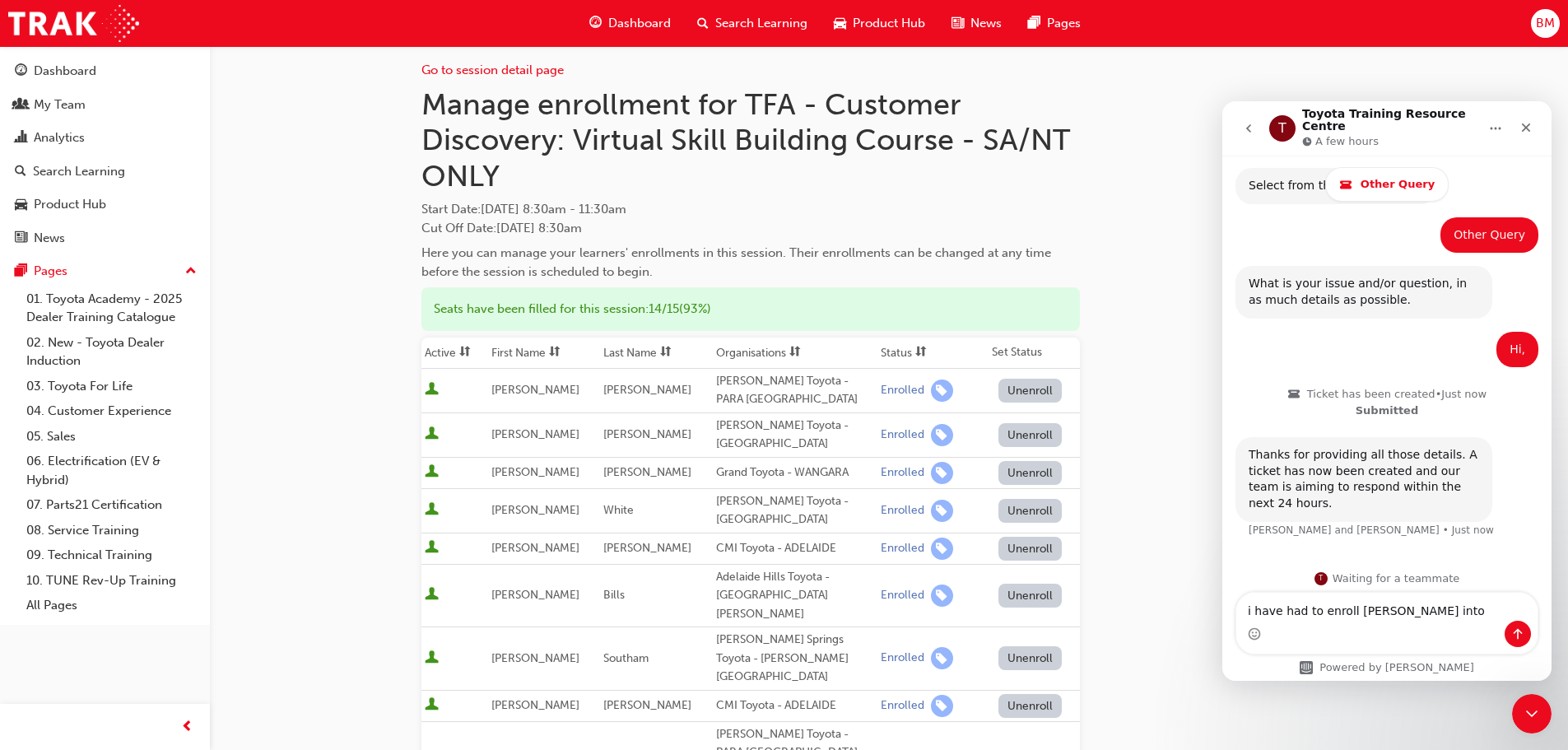
scroll to position [0, 0]
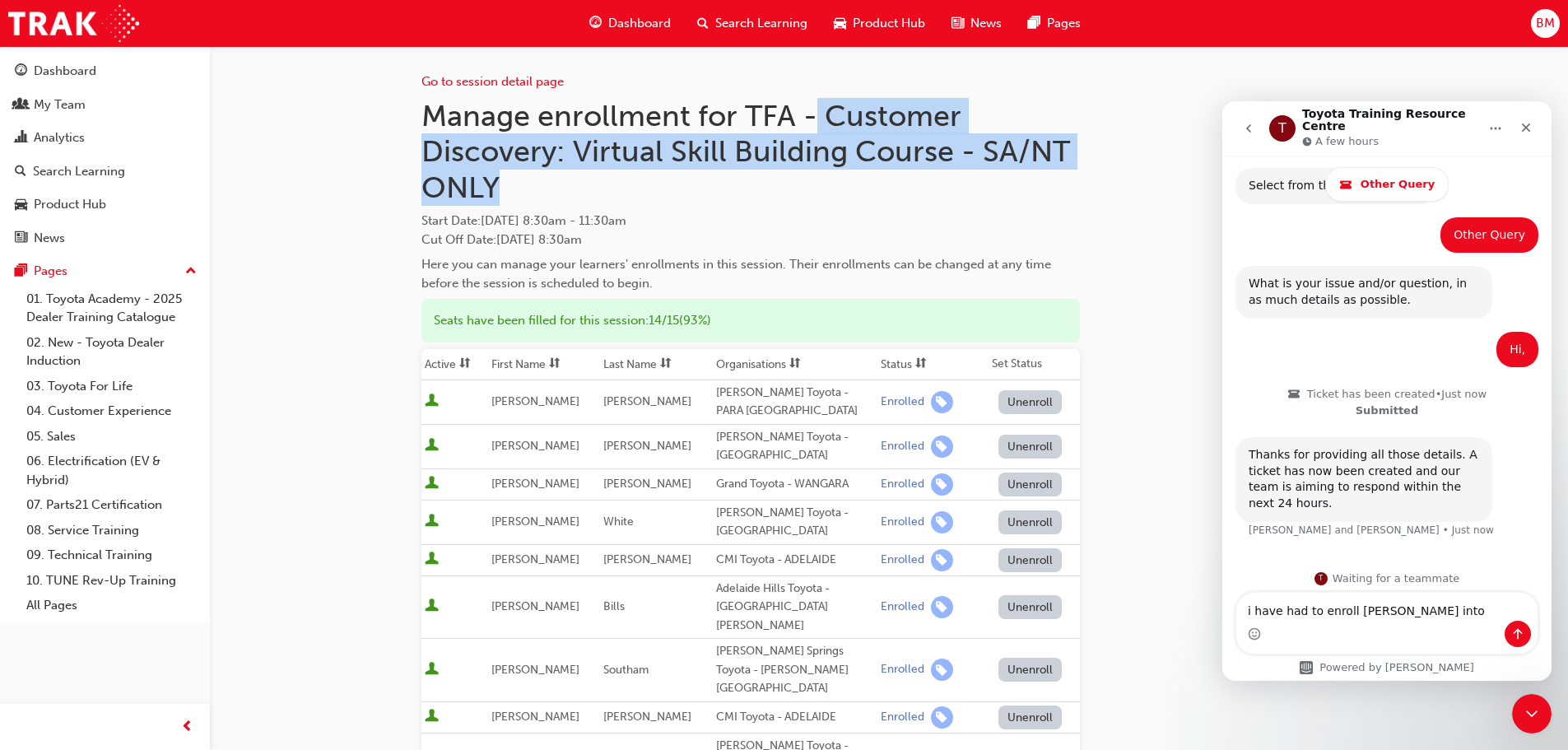
drag, startPoint x: 523, startPoint y: 182, endPoint x: 813, endPoint y: 115, distance: 297.6
click at [813, 115] on h1 "Manage enrollment for TFA - Customer Discovery: Virtual Skill Building Course -…" at bounding box center [751, 151] width 659 height 108
copy h1 "Customer Discovery: Virtual Skill Building Course - SA/NT ONLY"
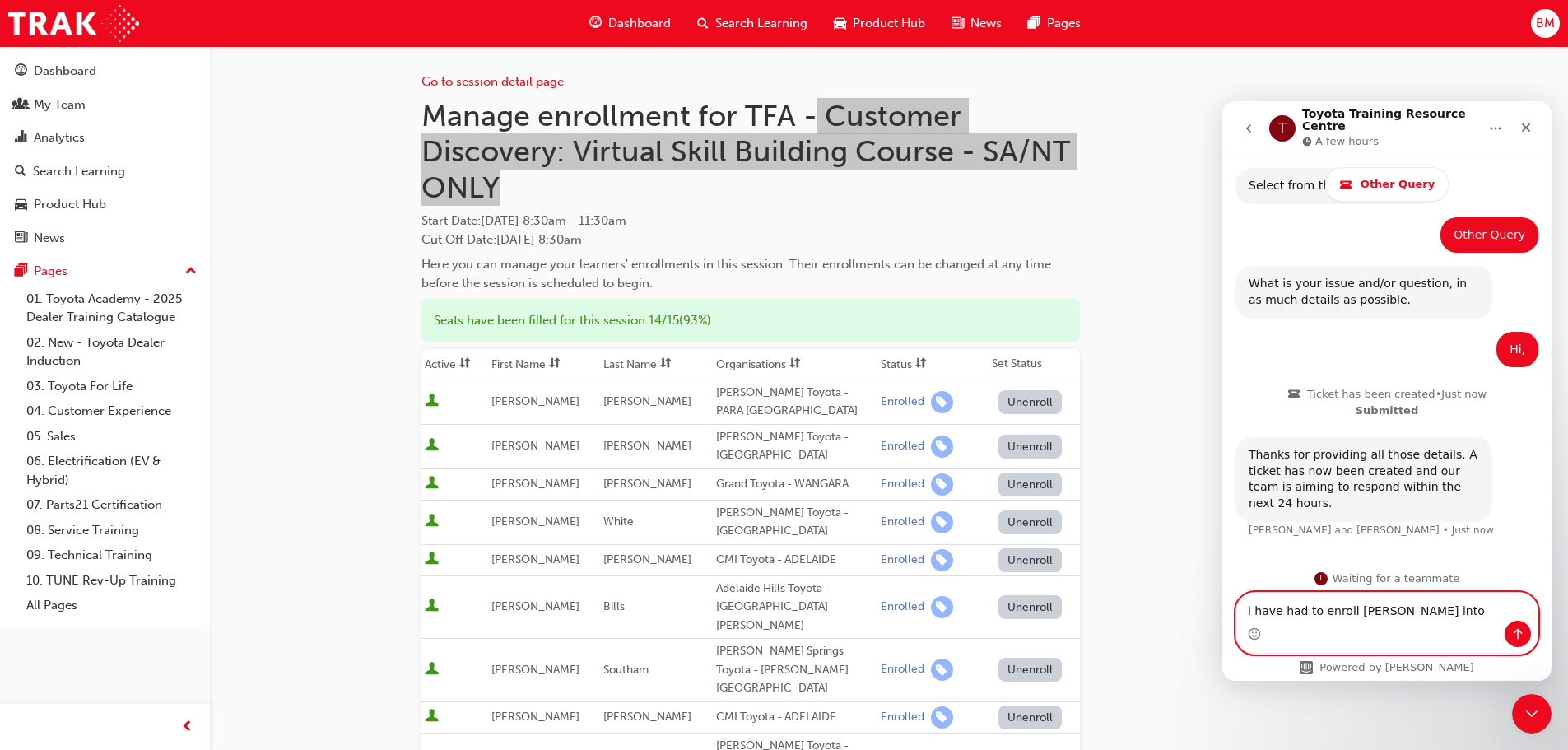
click at [1463, 609] on textarea "i have had to enroll Kirstie Robinson into" at bounding box center [1387, 606] width 301 height 28
paste textarea "Customer Discovery: Virtual Skill Building Course - SA/NT ONLY"
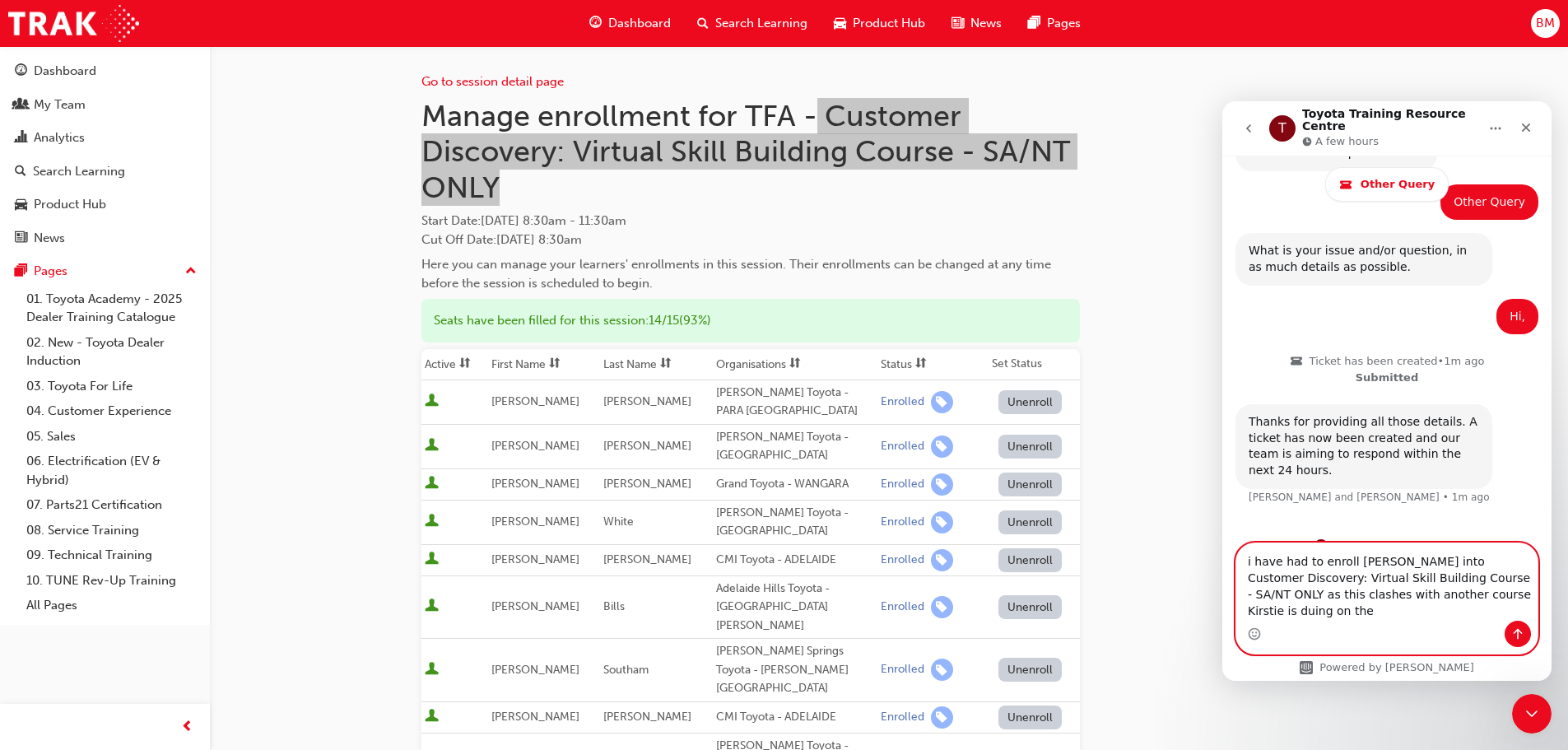
scroll to position [360, 0]
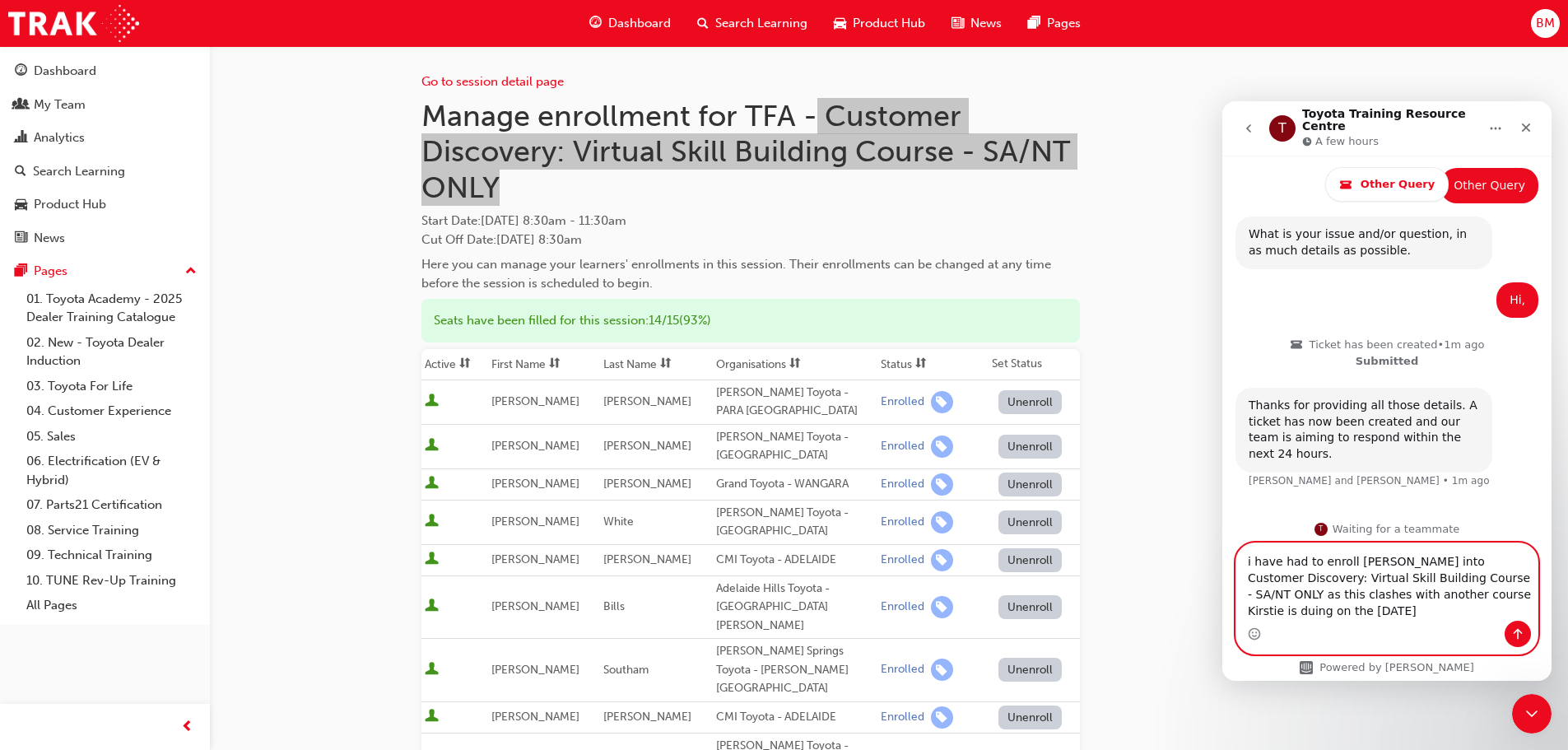
click at [1517, 579] on textarea "i have had to enroll Kirstie Robinson into Customer Discovery: Virtual Skill Bu…" at bounding box center [1387, 581] width 301 height 78
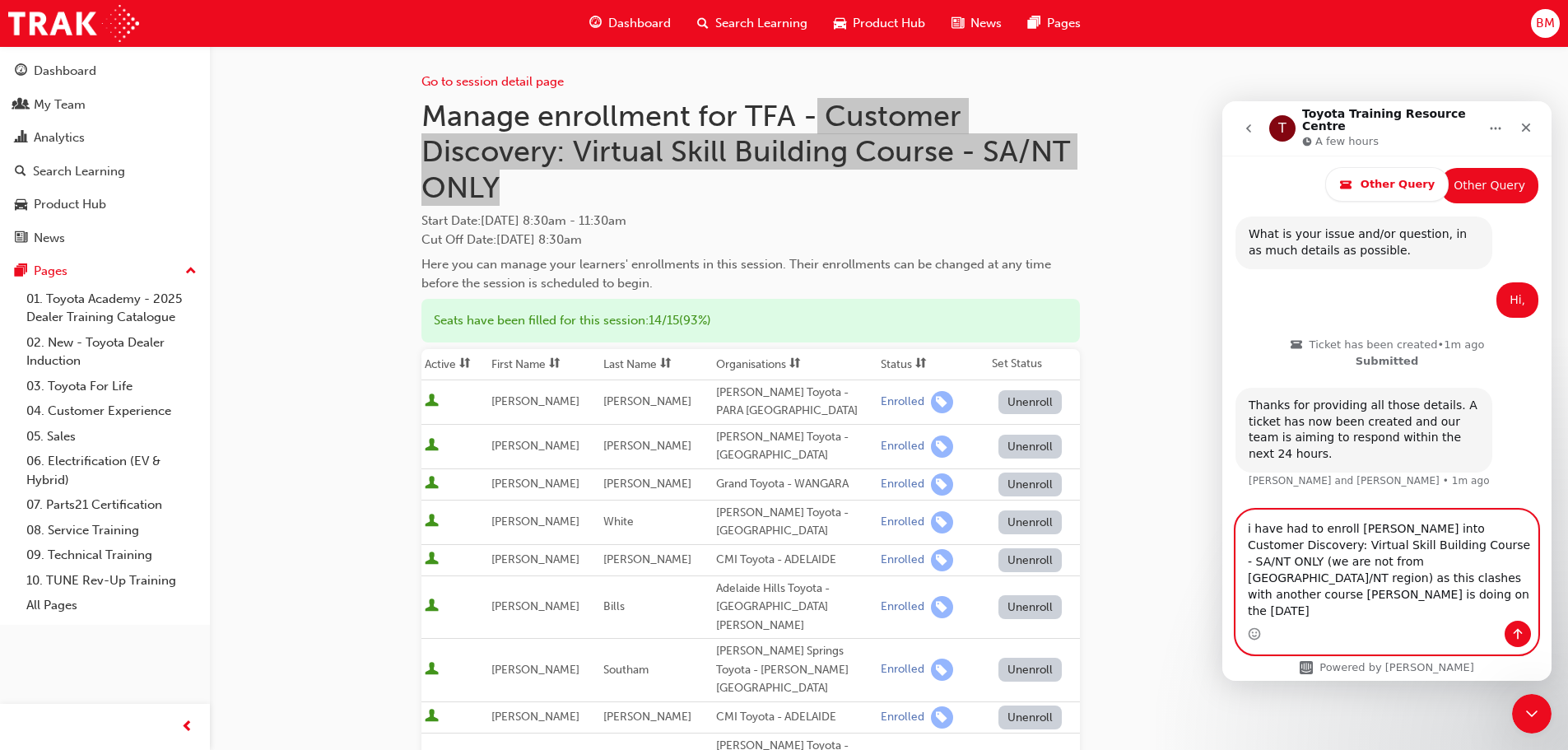
type textarea "i have had to enroll [PERSON_NAME] into Customer Discovery: Virtual Skill Build…"
click at [1520, 633] on icon "Send a message…" at bounding box center [1518, 633] width 13 height 13
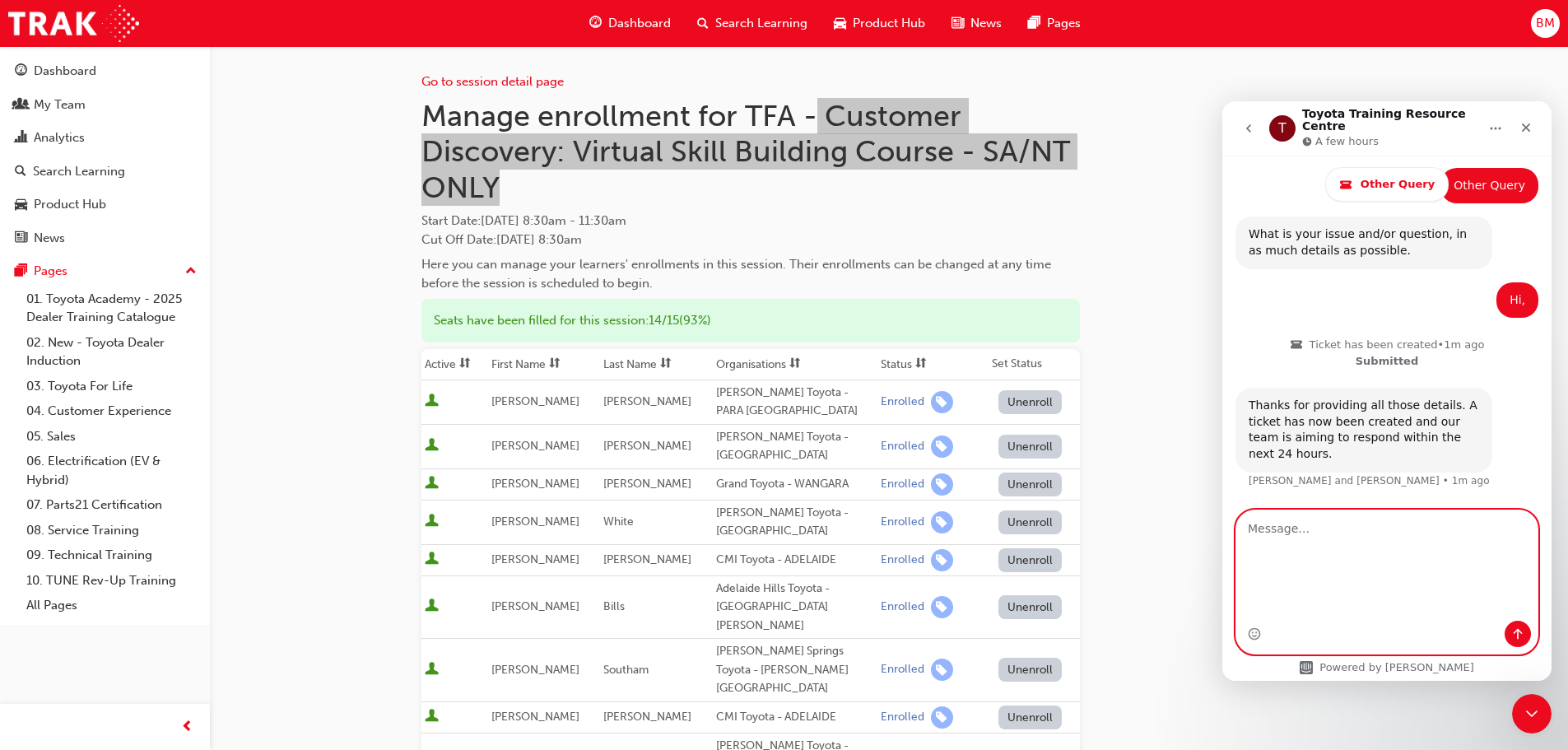
scroll to position [424, 0]
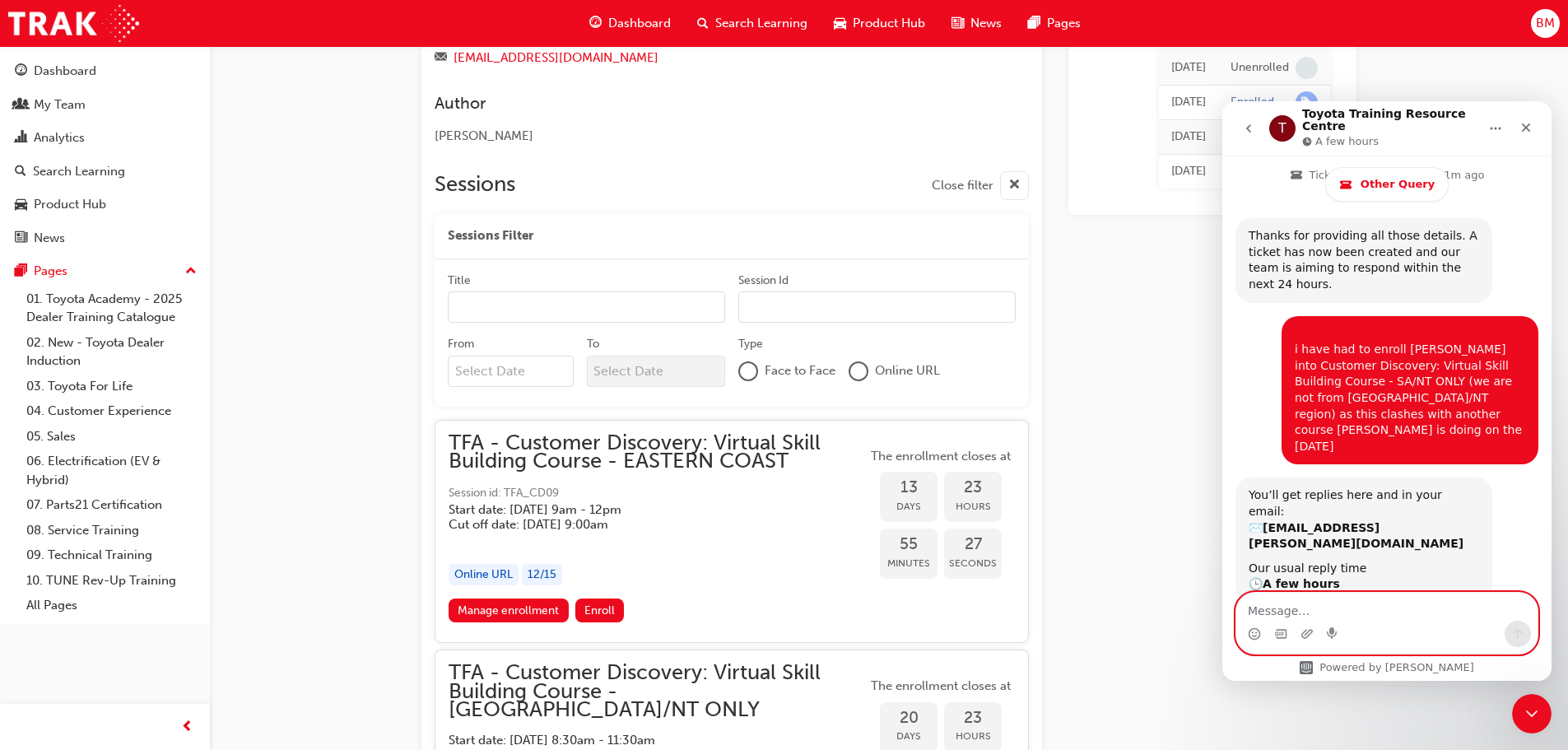
scroll to position [895, 0]
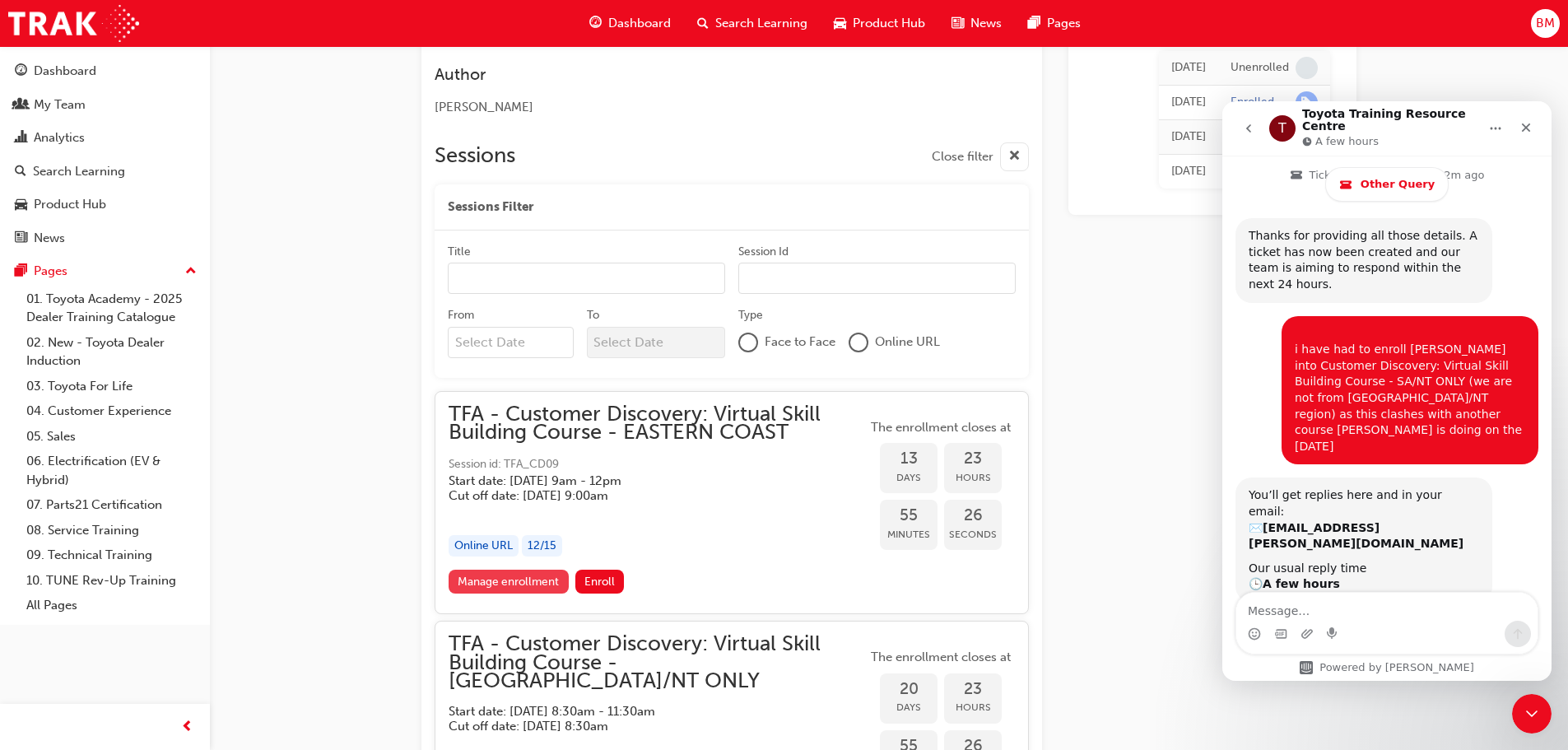
click at [523, 569] on link "Manage enrollment" at bounding box center [509, 581] width 120 height 24
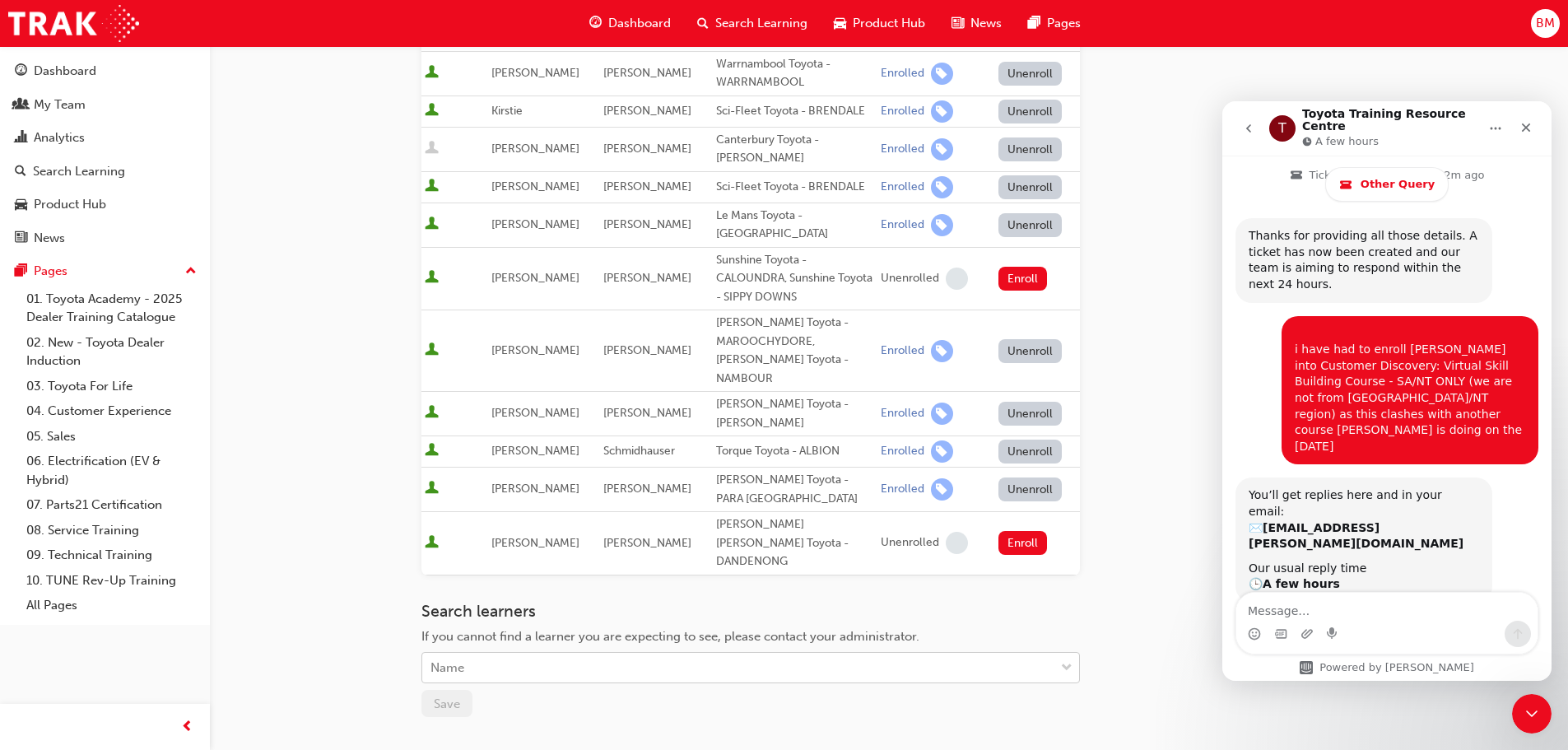
scroll to position [149, 0]
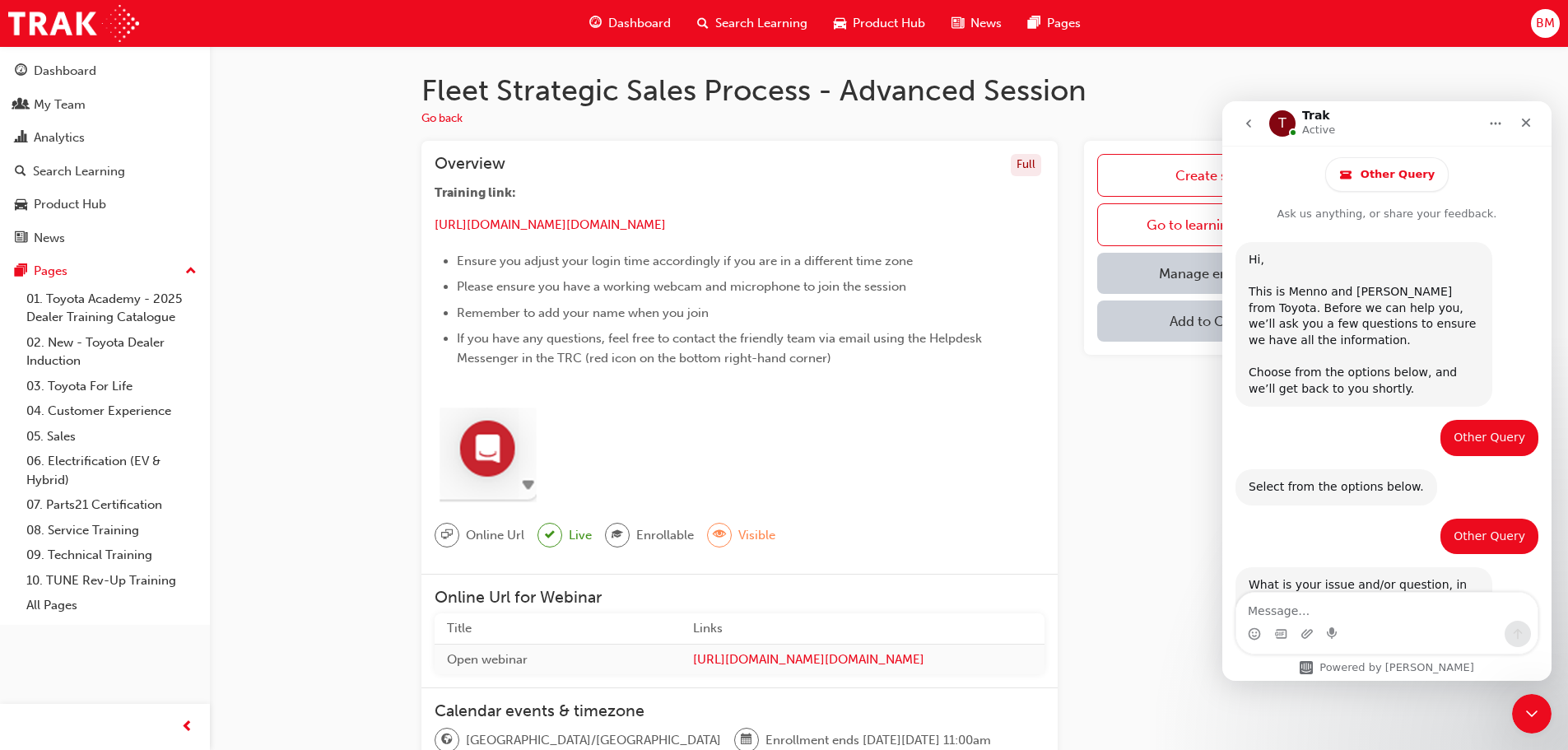
scroll to position [708, 0]
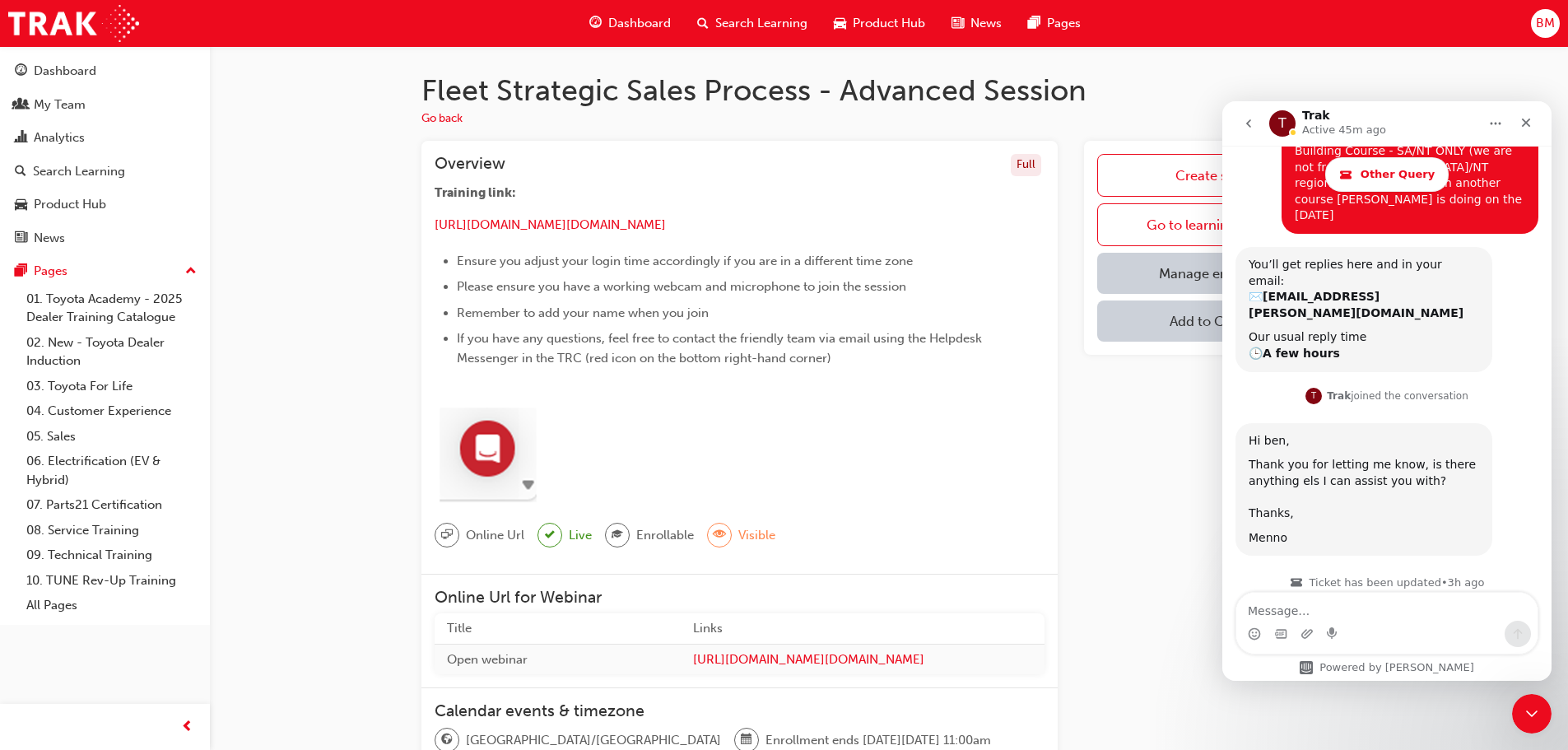
scroll to position [708, 0]
